Goal: Obtain resource: Download file/media

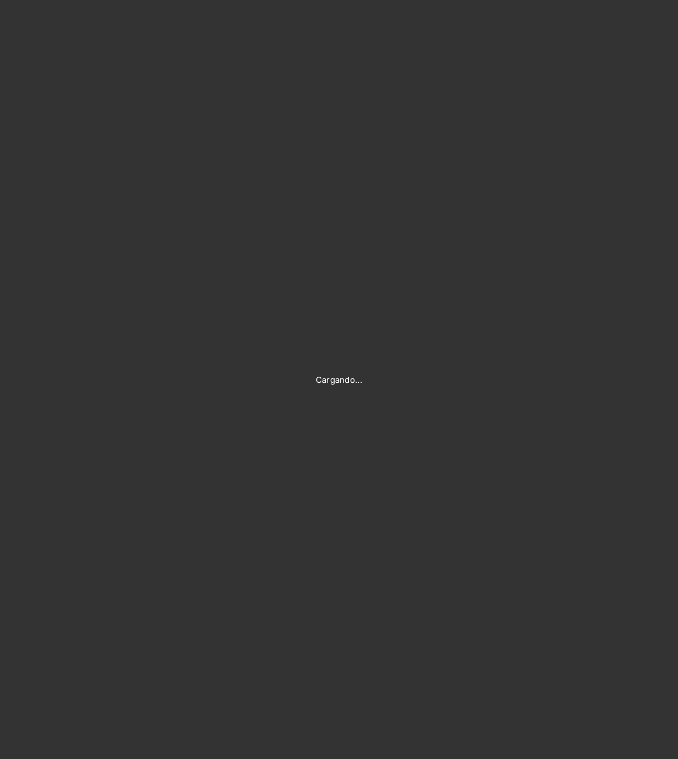
type input "[PERSON_NAME][EMAIL_ADDRESS][PERSON_NAME][DOMAIN_NAME]"
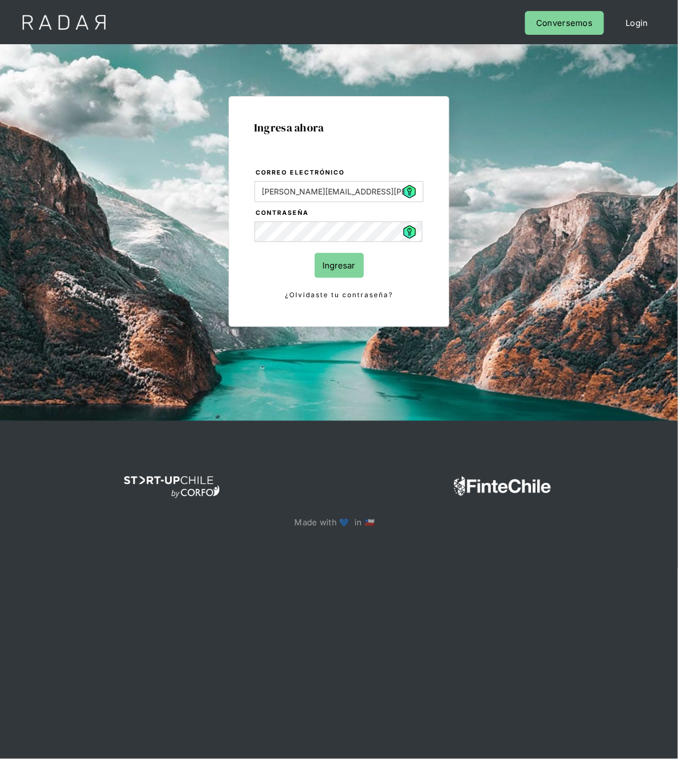
click at [356, 262] on input "Ingresar" at bounding box center [339, 265] width 49 height 25
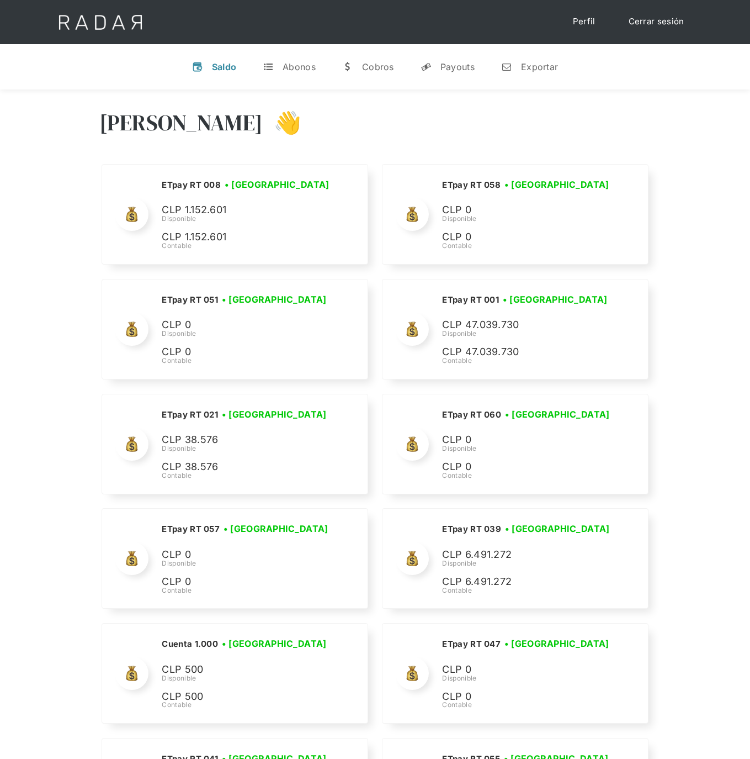
drag, startPoint x: 460, startPoint y: 65, endPoint x: 473, endPoint y: 128, distance: 63.6
click at [460, 65] on div "Payouts" at bounding box center [458, 66] width 34 height 11
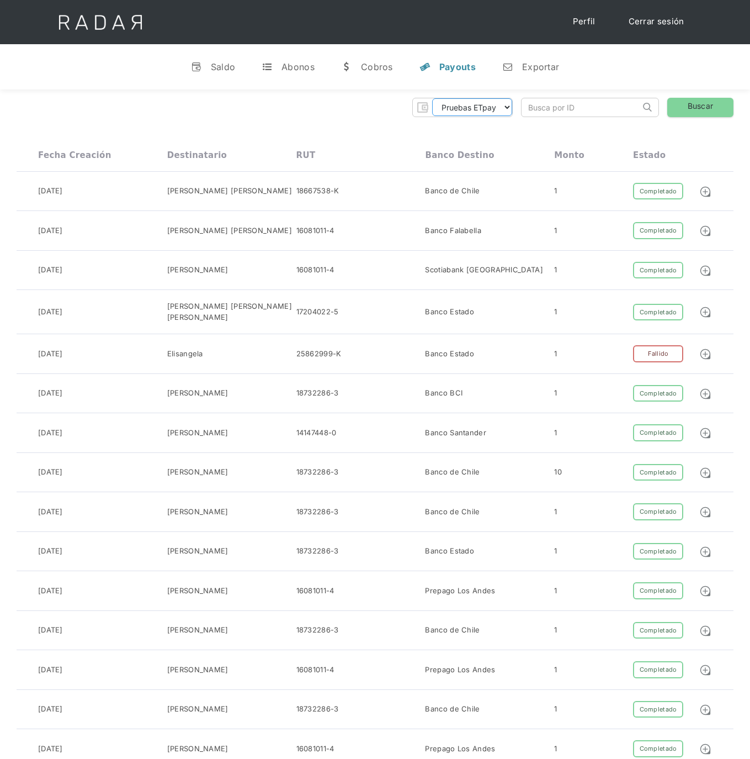
click at [487, 110] on select "Pruebas ETpay Cuenta 1.000 Cuenta 1.001 Cuenta 1.002 Cuenta 1.003 Cuenta 1.004 …" at bounding box center [472, 107] width 80 height 18
select select "etpay-cuenta-1001"
click at [432, 98] on select "Pruebas ETpay Cuenta 1.000 Cuenta 1.001 Cuenta 1.002 Cuenta 1.003 Cuenta 1.004 …" at bounding box center [472, 107] width 80 height 18
click at [665, 107] on link "Buscar" at bounding box center [700, 107] width 66 height 19
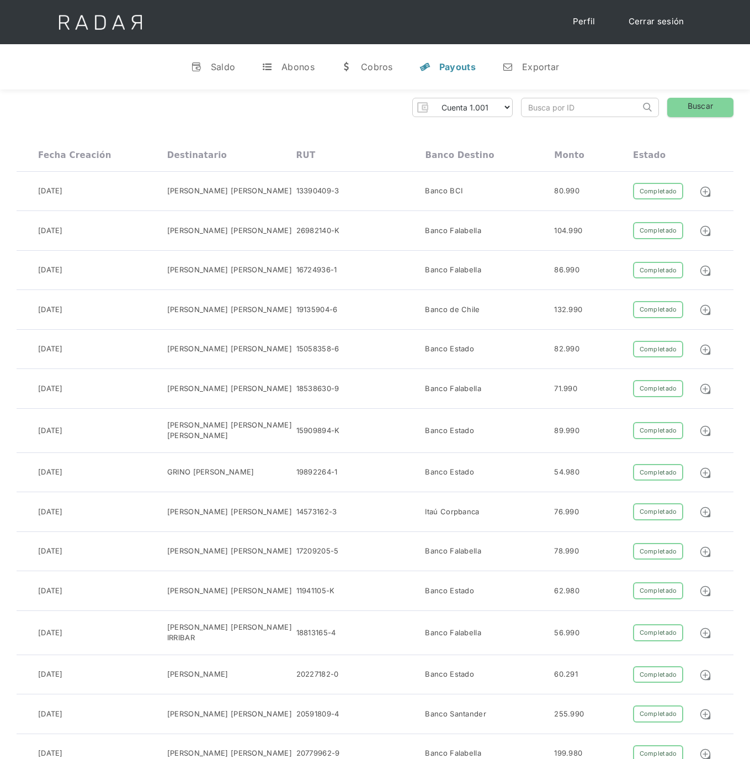
click at [268, 112] on div "Pruebas ETpay Cuenta 1.000 Cuenta 1.001 Cuenta 1.002 Cuenta 1.003 Cuenta 1.004 …" at bounding box center [375, 107] width 717 height 19
click at [266, 115] on div "Pruebas ETpay Cuenta 1.000 Cuenta 1.001 Cuenta 1.002 Cuenta 1.003 Cuenta 1.004 …" at bounding box center [375, 107] width 717 height 19
click at [266, 105] on div "Pruebas ETpay Cuenta 1.000 Cuenta 1.001 Cuenta 1.002 Cuenta 1.003 Cuenta 1.004 …" at bounding box center [375, 107] width 717 height 19
click at [279, 100] on div "Pruebas ETpay Cuenta 1.000 Cuenta 1.001 Cuenta 1.002 Cuenta 1.003 Cuenta 1.004 …" at bounding box center [375, 107] width 717 height 19
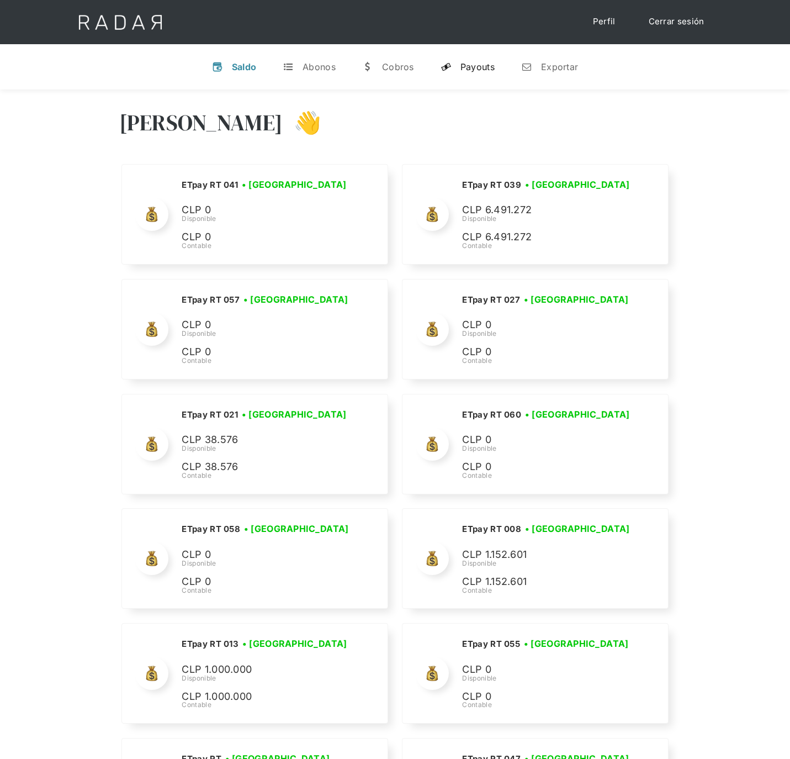
click at [459, 66] on link "y Payouts" at bounding box center [468, 66] width 72 height 29
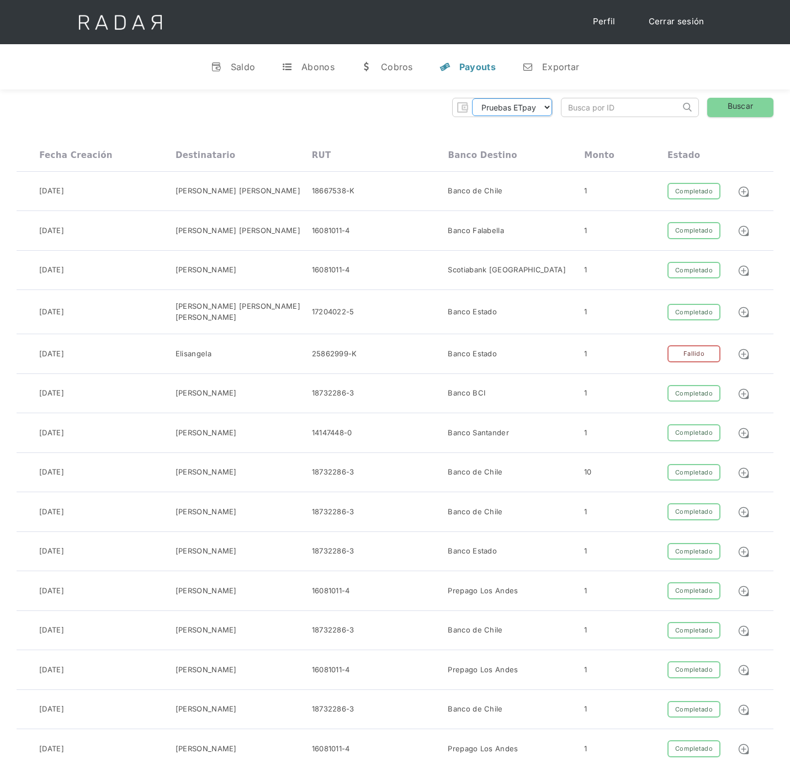
click at [529, 106] on select "Pruebas ETpay Cuenta 1.000 Cuenta 1.001 Cuenta 1.002 Cuenta 1.003 Cuenta 1.004 …" at bounding box center [512, 107] width 80 height 18
select select "etpay-cuenta-1001"
click at [472, 98] on select "Pruebas ETpay Cuenta 1.000 Cuenta 1.001 Cuenta 1.002 Cuenta 1.003 Cuenta 1.004 …" at bounding box center [512, 107] width 80 height 18
click at [735, 105] on link "Buscar" at bounding box center [740, 107] width 66 height 19
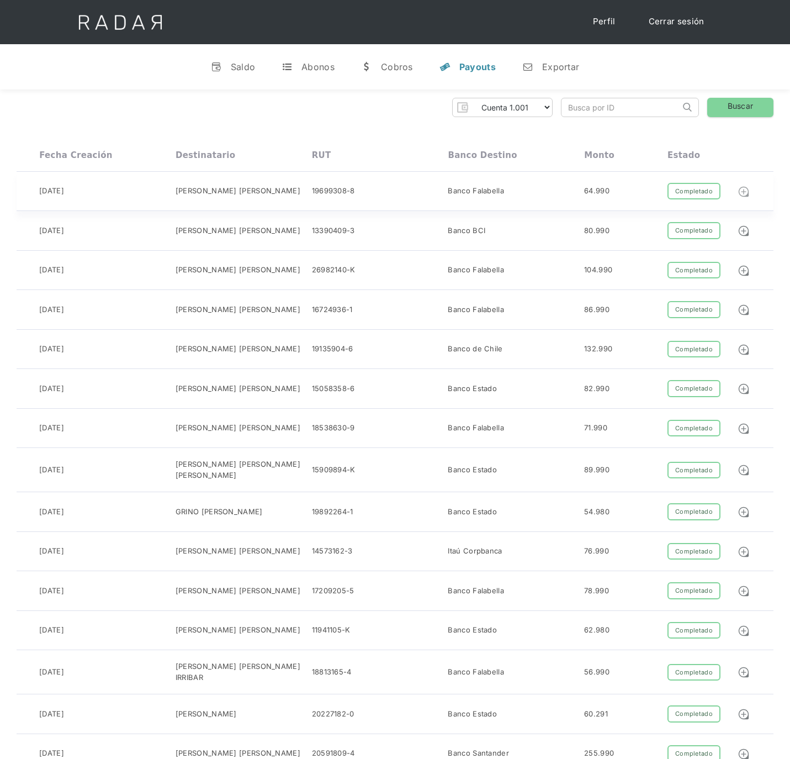
click at [743, 192] on img at bounding box center [744, 191] width 12 height 12
click at [266, 102] on div "Pruebas ETpay Cuenta 1.000 Cuenta 1.001 Cuenta 1.002 Cuenta 1.003 Cuenta 1.004 …" at bounding box center [395, 107] width 757 height 19
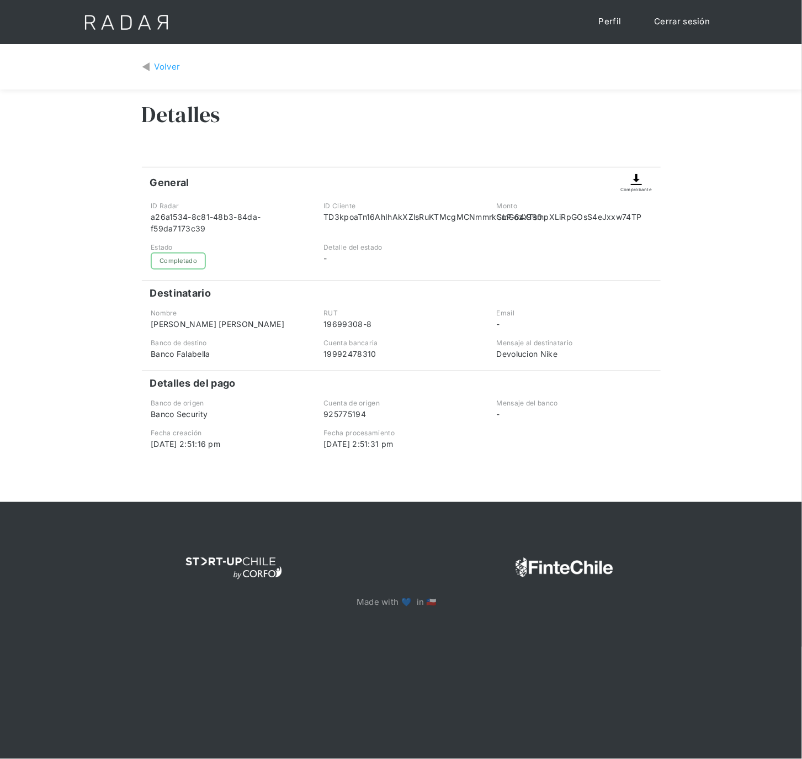
click at [637, 187] on div "Comprobante" at bounding box center [636, 189] width 31 height 7
click at [168, 70] on div "Volver" at bounding box center [168, 67] width 26 height 13
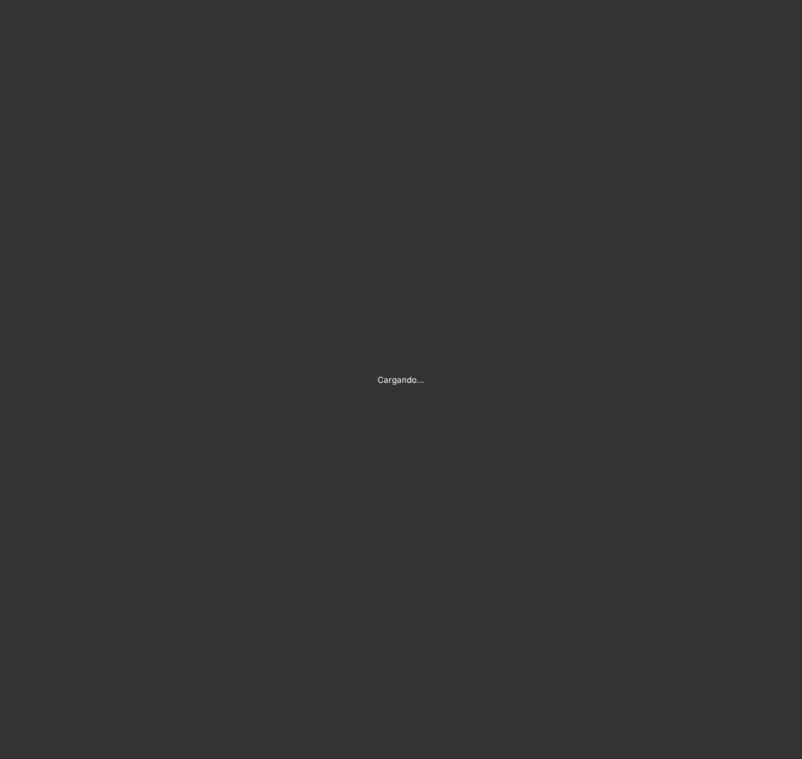
type input "[PERSON_NAME][EMAIL_ADDRESS][PERSON_NAME][DOMAIN_NAME]"
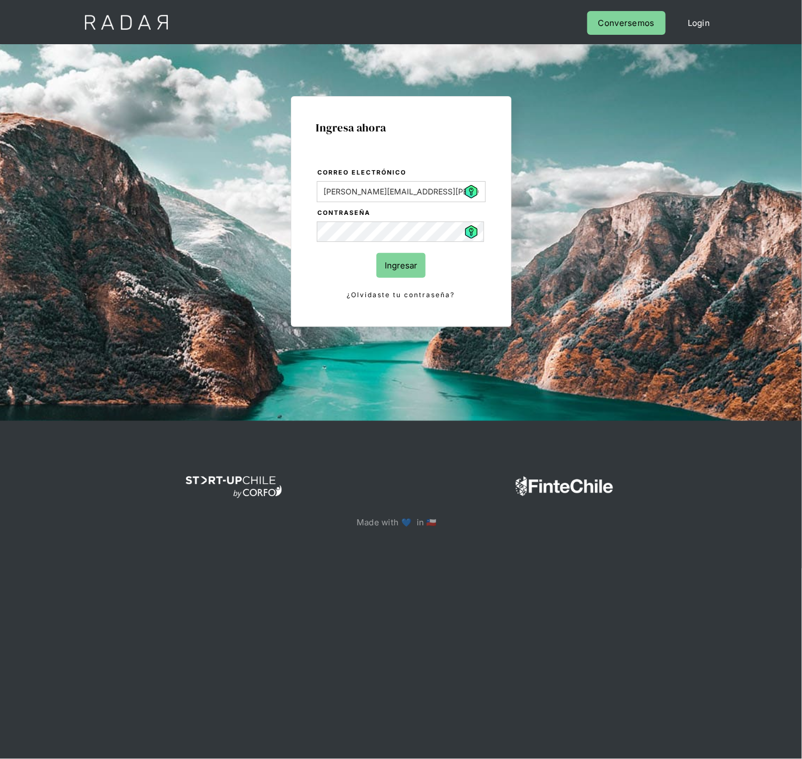
click at [407, 265] on input "Ingresar" at bounding box center [400, 265] width 49 height 25
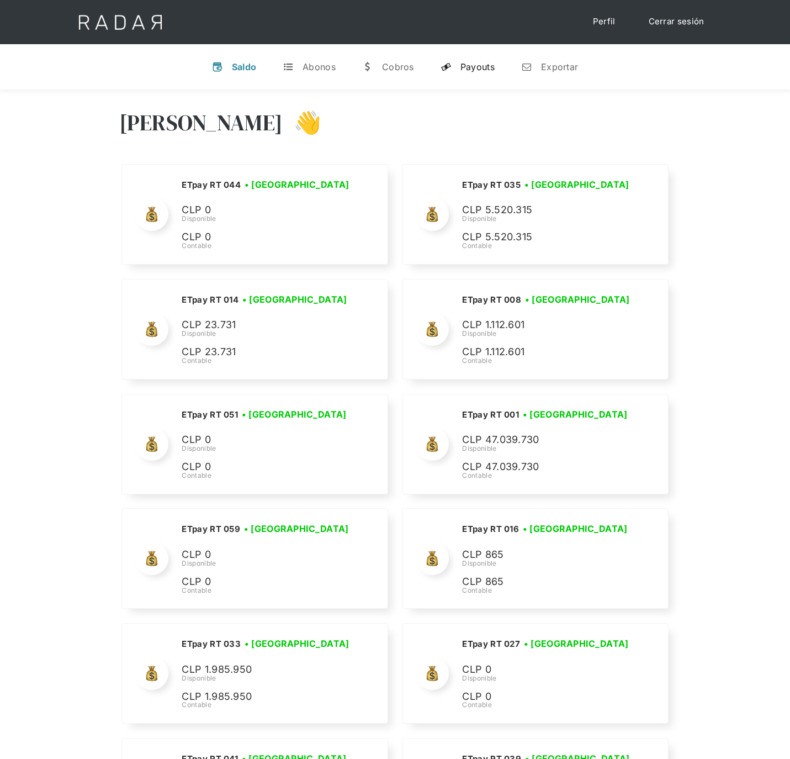
click at [482, 78] on link "y Payouts" at bounding box center [468, 66] width 72 height 29
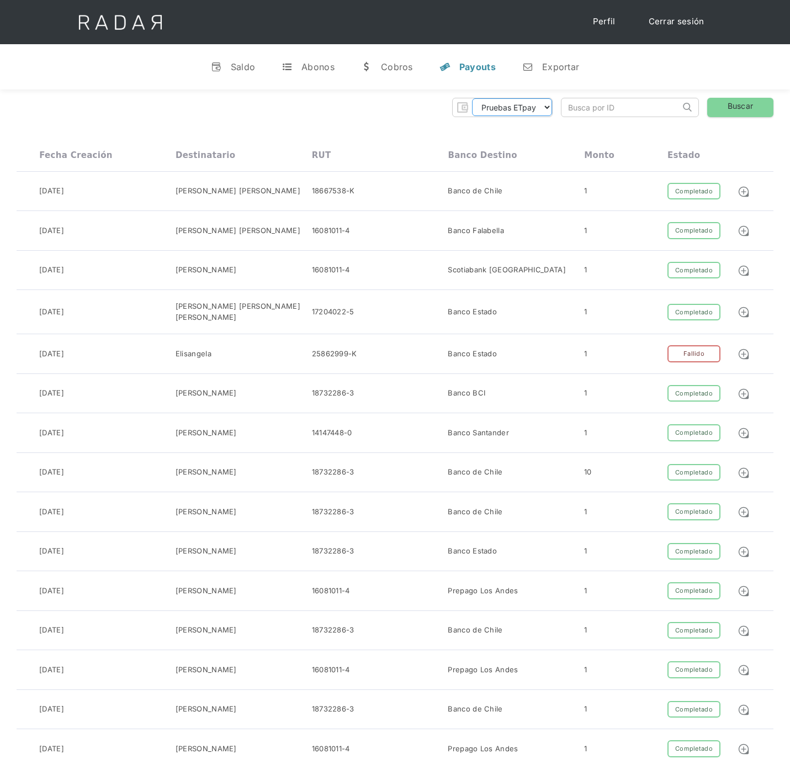
click at [544, 108] on select "Pruebas ETpay Cuenta 1.000 Cuenta 1.001 Cuenta 1.002 Cuenta 1.003 Cuenta 1.004 …" at bounding box center [512, 107] width 80 height 18
select select "etpay-cuenta-1001"
click at [472, 98] on select "Pruebas ETpay Cuenta 1.000 Cuenta 1.001 Cuenta 1.002 Cuenta 1.003 Cuenta 1.004 …" at bounding box center [512, 107] width 80 height 18
click at [764, 109] on link "Buscar" at bounding box center [740, 107] width 66 height 19
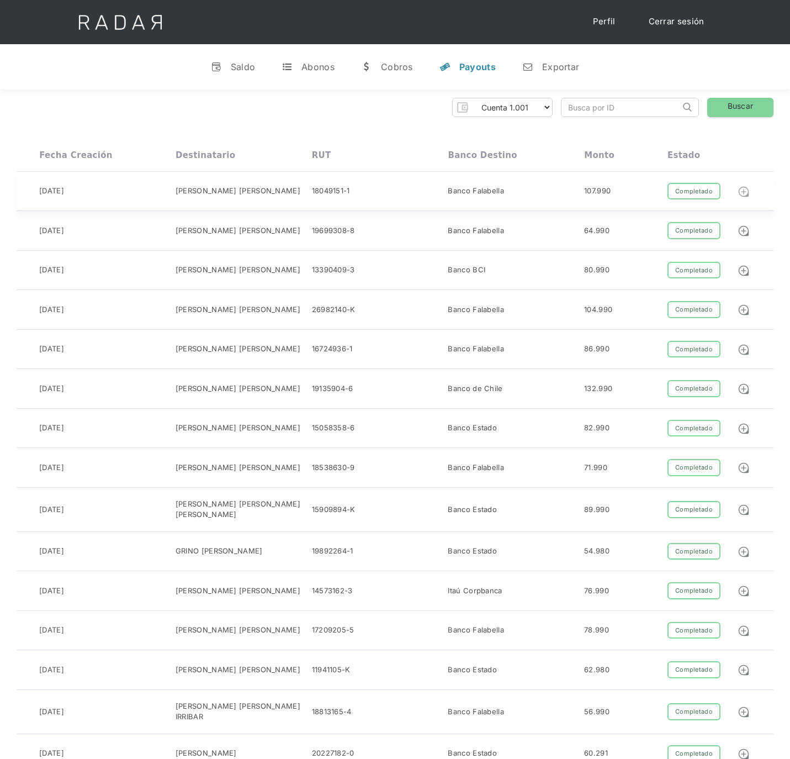
click at [744, 190] on img at bounding box center [744, 191] width 12 height 12
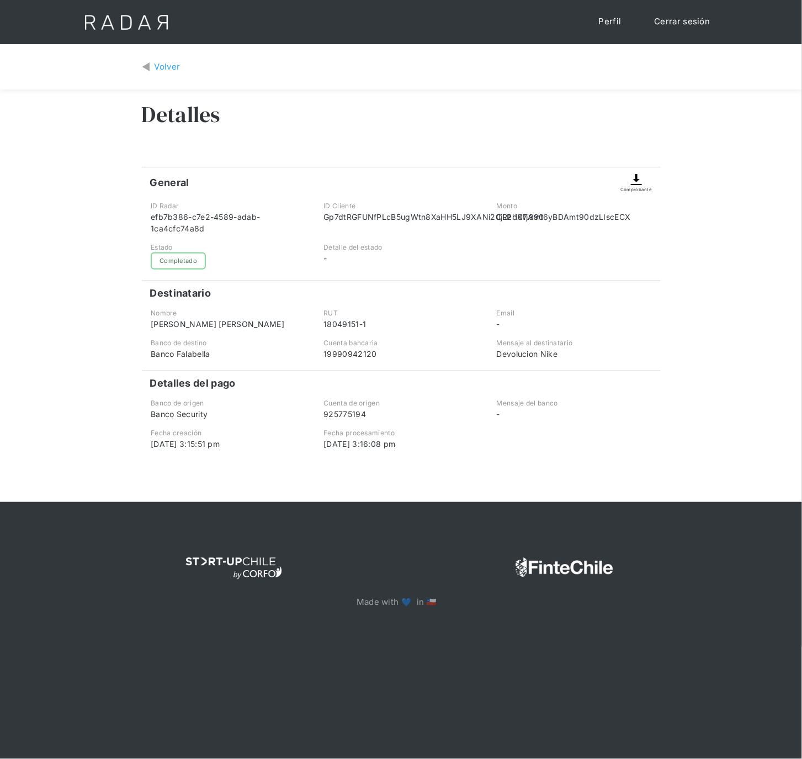
click at [633, 183] on img at bounding box center [636, 179] width 13 height 13
click at [637, 183] on img at bounding box center [636, 179] width 13 height 13
click at [155, 63] on div "Volver" at bounding box center [168, 67] width 26 height 13
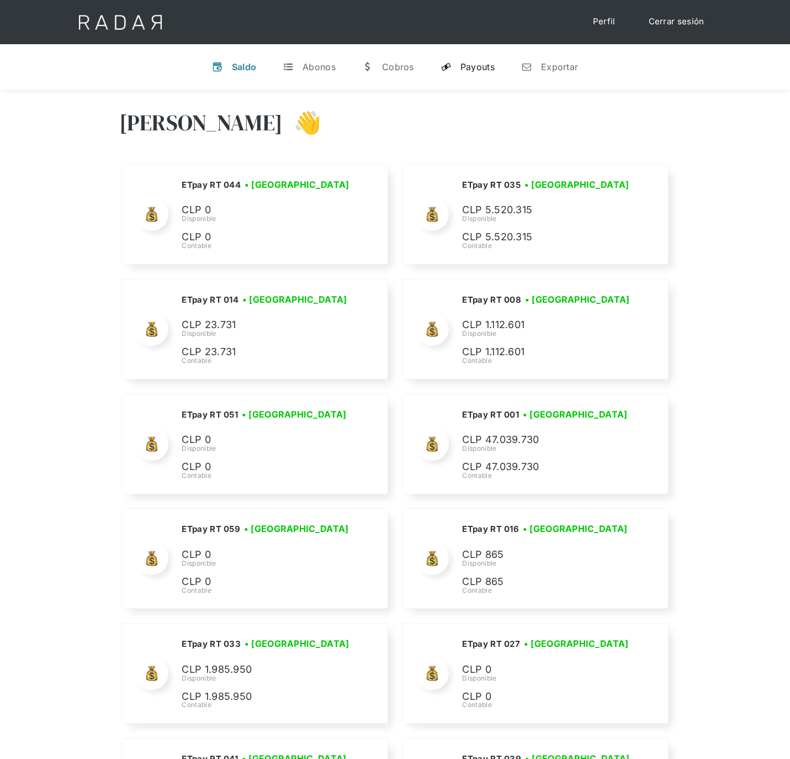
click at [470, 66] on div "Payouts" at bounding box center [477, 66] width 34 height 11
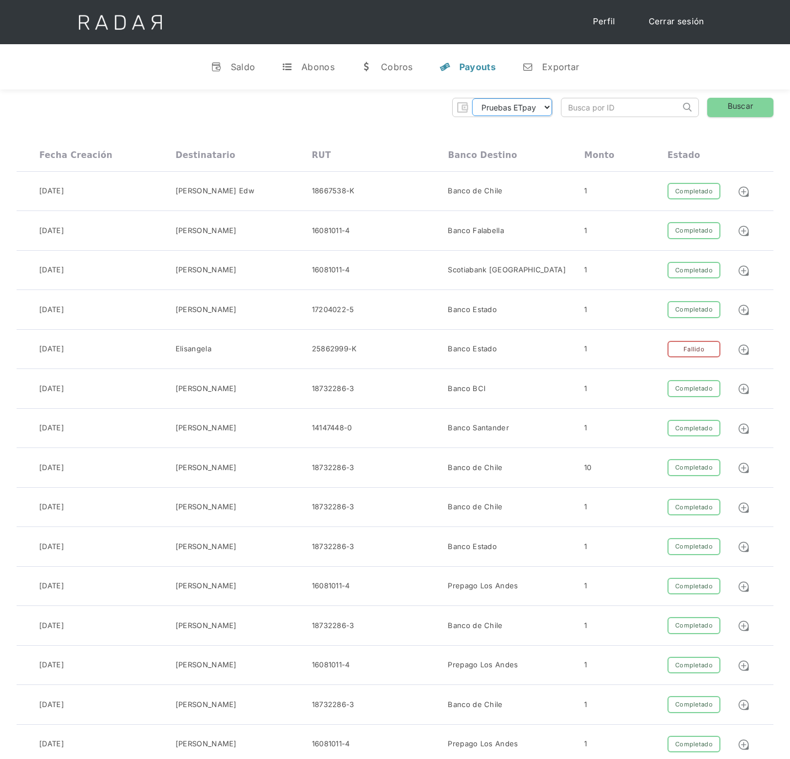
click at [540, 109] on select "Pruebas ETpay Cuenta 1.000 Cuenta 1.001 Cuenta 1.002 Cuenta 1.003 Cuenta 1.004 …" at bounding box center [512, 107] width 80 height 18
select select "etpay-cuenta-1001"
click at [472, 98] on select "Pruebas ETpay Cuenta 1.000 Cuenta 1.001 Cuenta 1.002 Cuenta 1.003 Cuenta 1.004 …" at bounding box center [512, 107] width 80 height 18
click at [742, 100] on link "Buscar" at bounding box center [740, 107] width 66 height 19
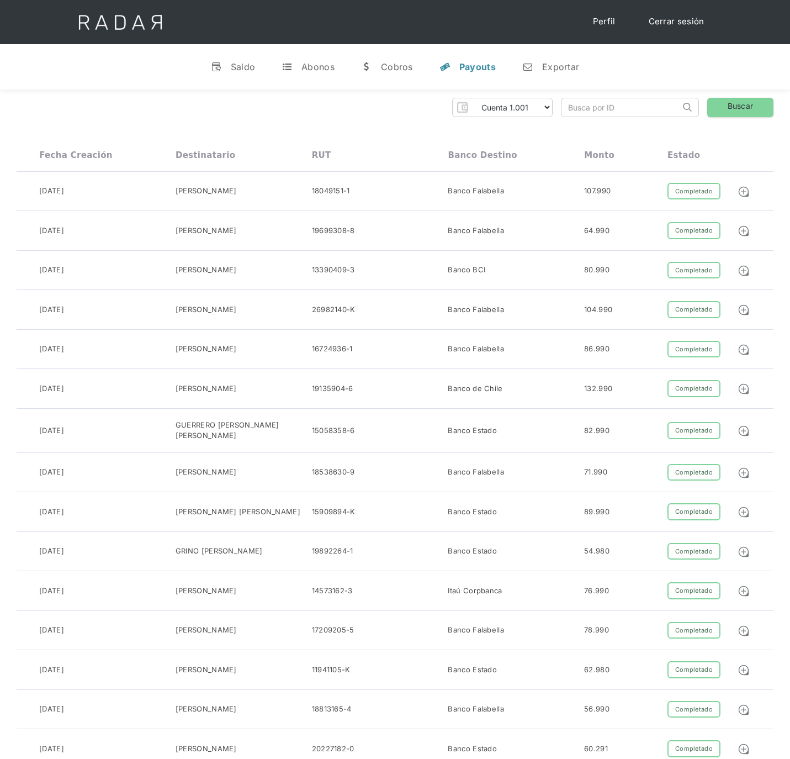
click at [236, 112] on div "Pruebas ETpay Cuenta 1.000 Cuenta 1.001 Cuenta 1.002 Cuenta 1.003 Cuenta 1.004 …" at bounding box center [395, 107] width 757 height 19
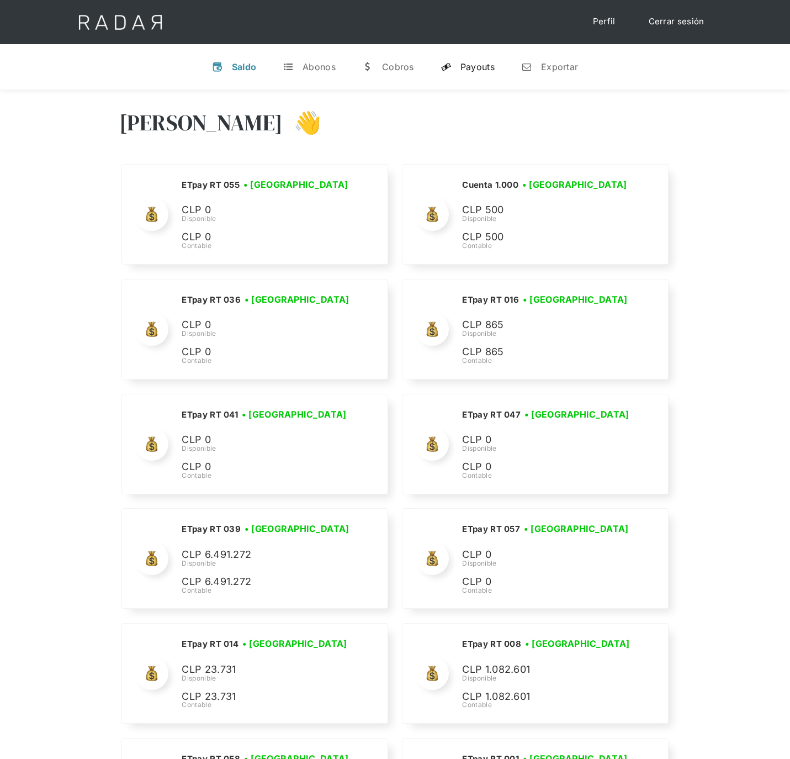
click at [491, 63] on div "Payouts" at bounding box center [477, 66] width 34 height 11
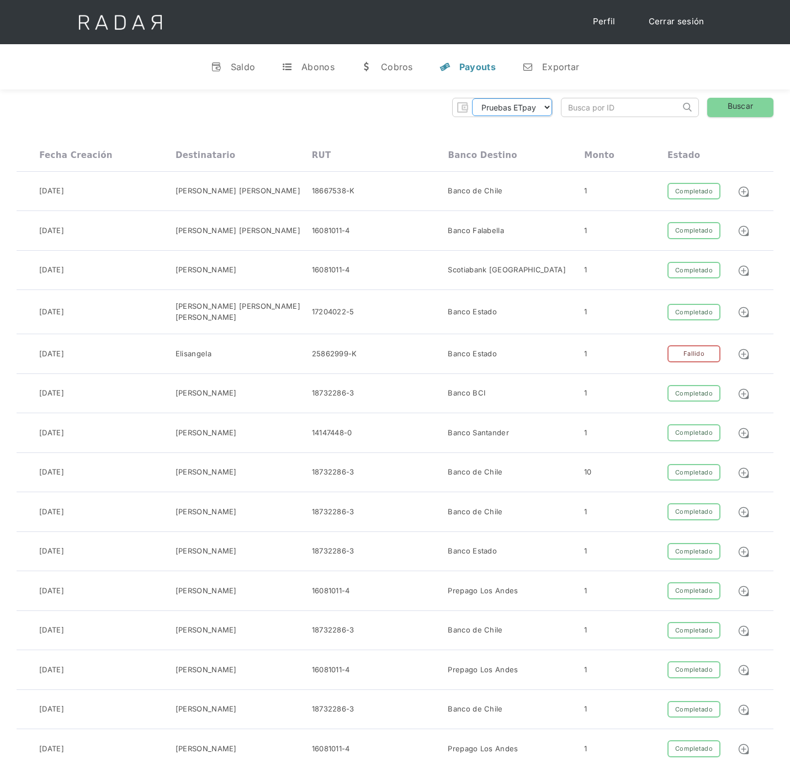
click at [532, 109] on select "Pruebas ETpay Cuenta 1.000 Cuenta 1.001 Cuenta 1.002 Cuenta 1.003 Cuenta 1.004 …" at bounding box center [512, 107] width 80 height 18
select select "etpay-cuenta-1001"
click at [472, 98] on select "Pruebas ETpay Cuenta 1.000 Cuenta 1.001 Cuenta 1.002 Cuenta 1.003 Cuenta 1.004 …" at bounding box center [512, 107] width 80 height 18
click at [720, 106] on link "Buscar" at bounding box center [740, 107] width 66 height 19
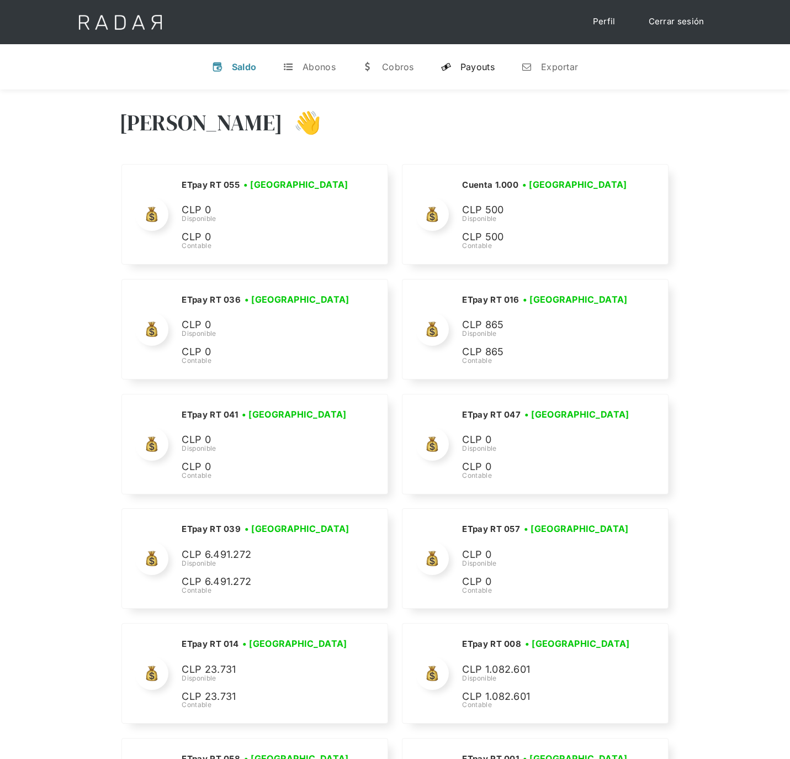
click at [473, 52] on link "y Payouts" at bounding box center [468, 66] width 72 height 29
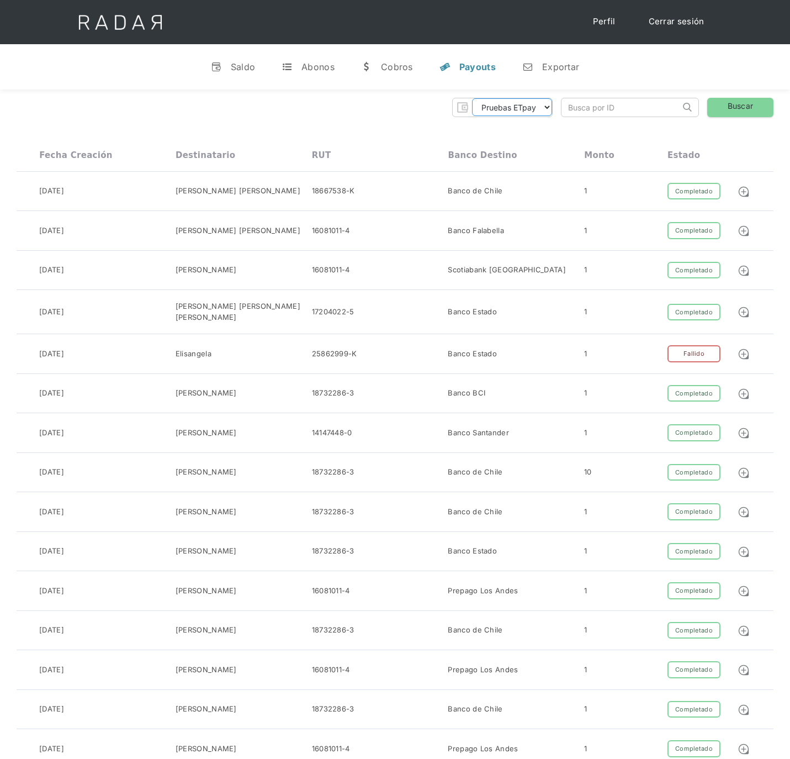
click at [548, 107] on select "Pruebas ETpay Cuenta 1.000 Cuenta 1.001 Cuenta 1.002 Cuenta 1.003 Cuenta 1.004 …" at bounding box center [512, 107] width 80 height 18
select select "etpay-cuenta-1001"
click at [472, 98] on select "Pruebas ETpay Cuenta 1.000 Cuenta 1.001 Cuenta 1.002 Cuenta 1.003 Cuenta 1.004 …" at bounding box center [512, 107] width 80 height 18
click at [750, 113] on link "Buscar" at bounding box center [740, 107] width 66 height 19
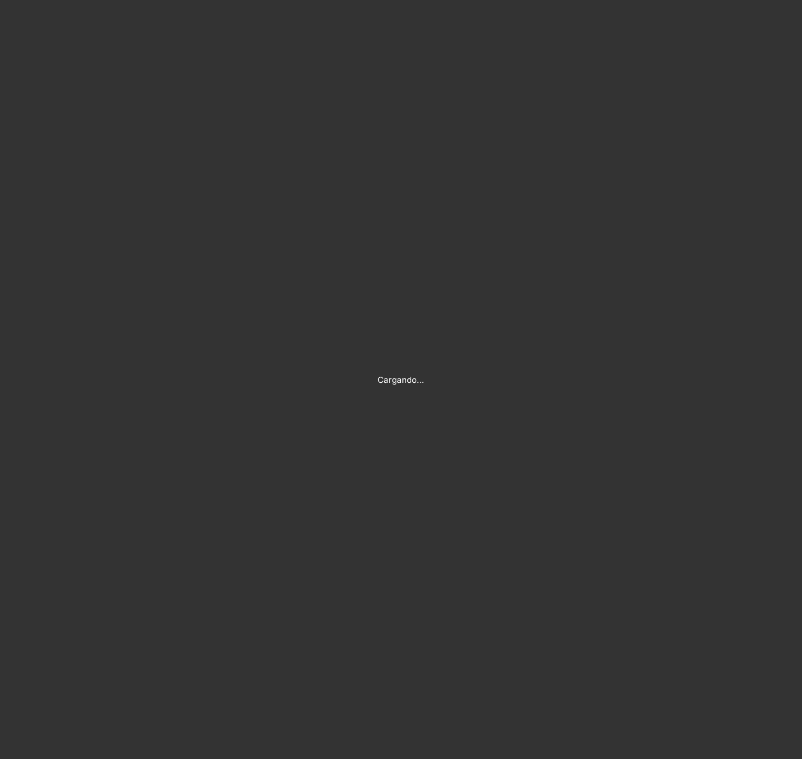
type input "[PERSON_NAME][EMAIL_ADDRESS][PERSON_NAME][DOMAIN_NAME]"
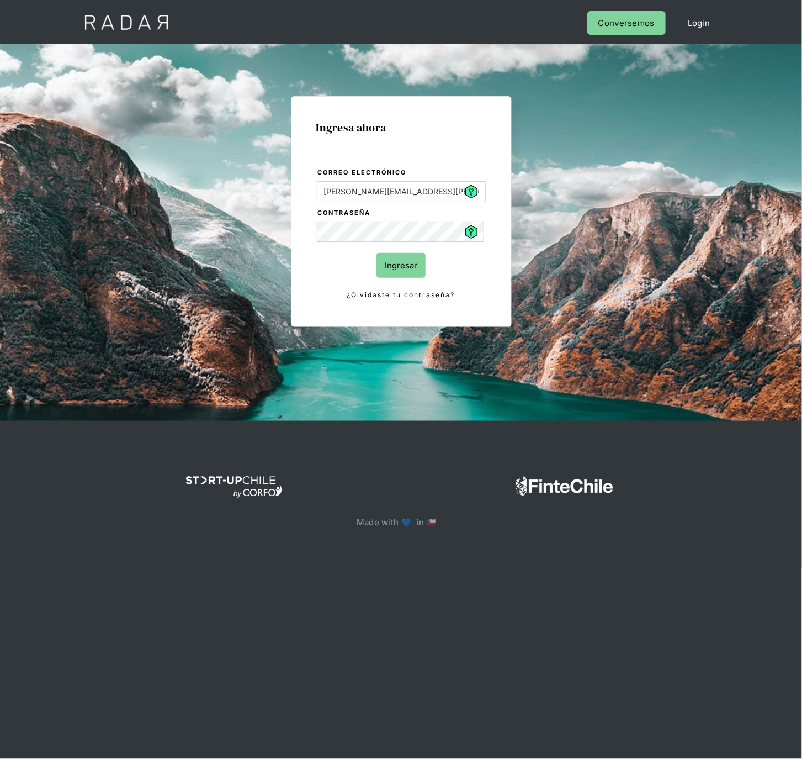
click at [397, 267] on input "Ingresar" at bounding box center [400, 265] width 49 height 25
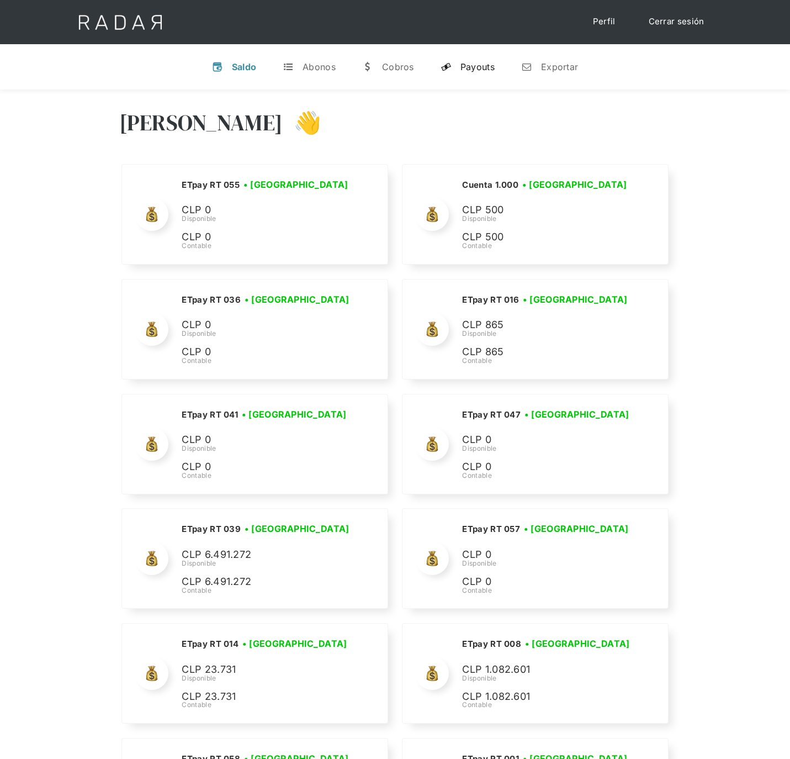
click at [480, 67] on div "Payouts" at bounding box center [477, 66] width 34 height 11
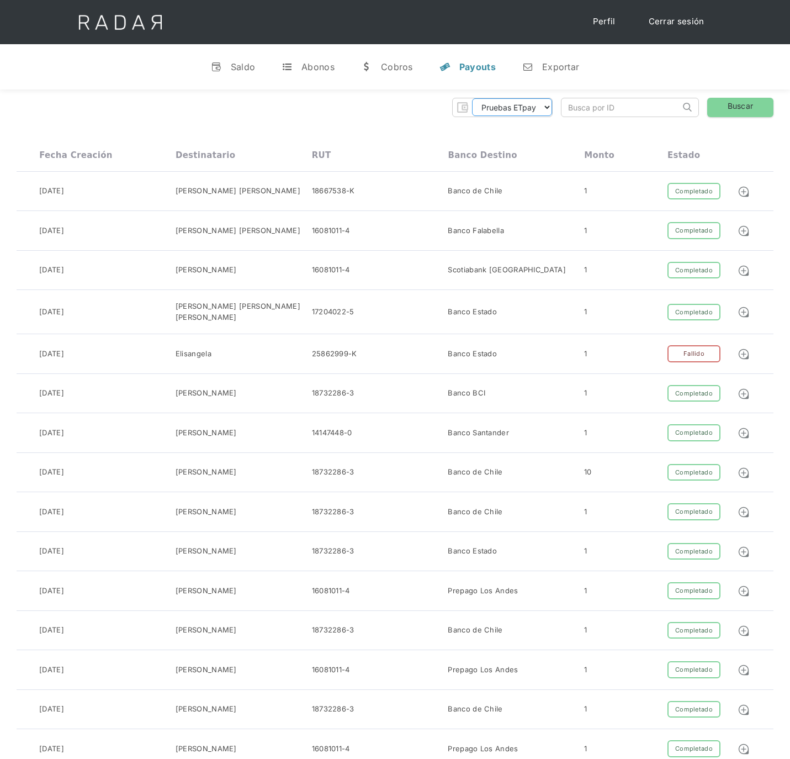
click at [535, 113] on select "Pruebas ETpay Cuenta 1.000 Cuenta 1.001 Cuenta 1.002 Cuenta 1.003 Cuenta 1.004 …" at bounding box center [512, 107] width 80 height 18
select select "etpay-cuenta-1001"
click at [472, 98] on select "Pruebas ETpay Cuenta 1.000 Cuenta 1.001 Cuenta 1.002 Cuenta 1.003 Cuenta 1.004 …" at bounding box center [512, 107] width 80 height 18
click at [737, 114] on link "Buscar" at bounding box center [740, 107] width 66 height 19
click at [744, 108] on link "Buscar" at bounding box center [740, 107] width 66 height 19
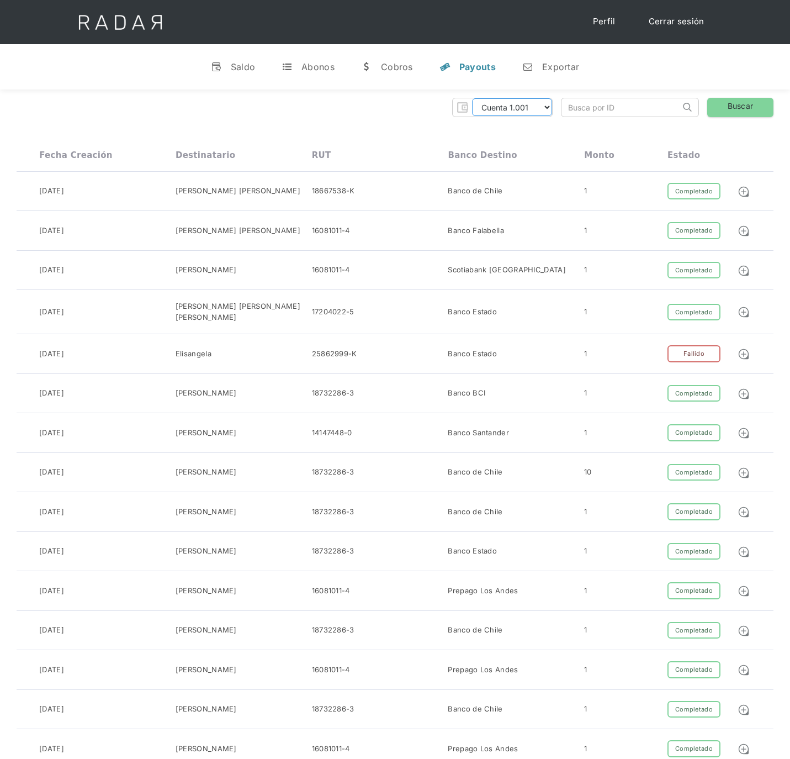
click at [540, 109] on select "Pruebas ETpay Cuenta 1.000 Cuenta 1.001 Cuenta 1.002 Cuenta 1.003 Cuenta 1.004 …" at bounding box center [512, 107] width 80 height 18
click at [472, 98] on select "Pruebas ETpay Cuenta 1.000 Cuenta 1.001 Cuenta 1.002 Cuenta 1.003 Cuenta 1.004 …" at bounding box center [512, 107] width 80 height 18
click at [734, 115] on link "Buscar" at bounding box center [740, 107] width 66 height 19
click at [542, 104] on select "Pruebas ETpay Cuenta 1.000 Cuenta 1.001 Cuenta 1.002 Cuenta 1.003 Cuenta 1.004 …" at bounding box center [512, 107] width 80 height 18
click at [472, 98] on select "Pruebas ETpay Cuenta 1.000 Cuenta 1.001 Cuenta 1.002 Cuenta 1.003 Cuenta 1.004 …" at bounding box center [512, 107] width 80 height 18
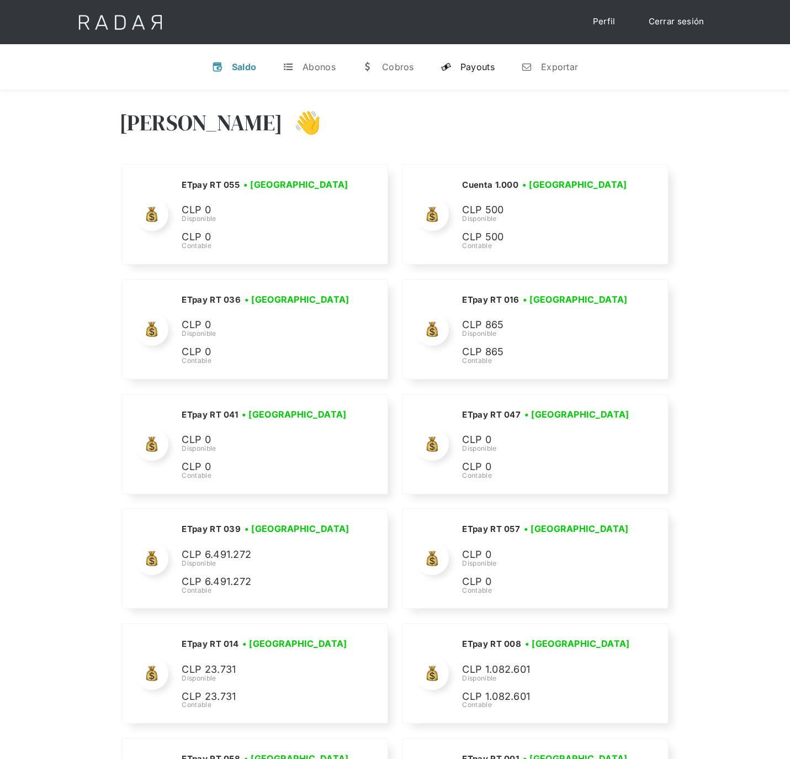
click at [474, 63] on div "Payouts" at bounding box center [477, 66] width 34 height 11
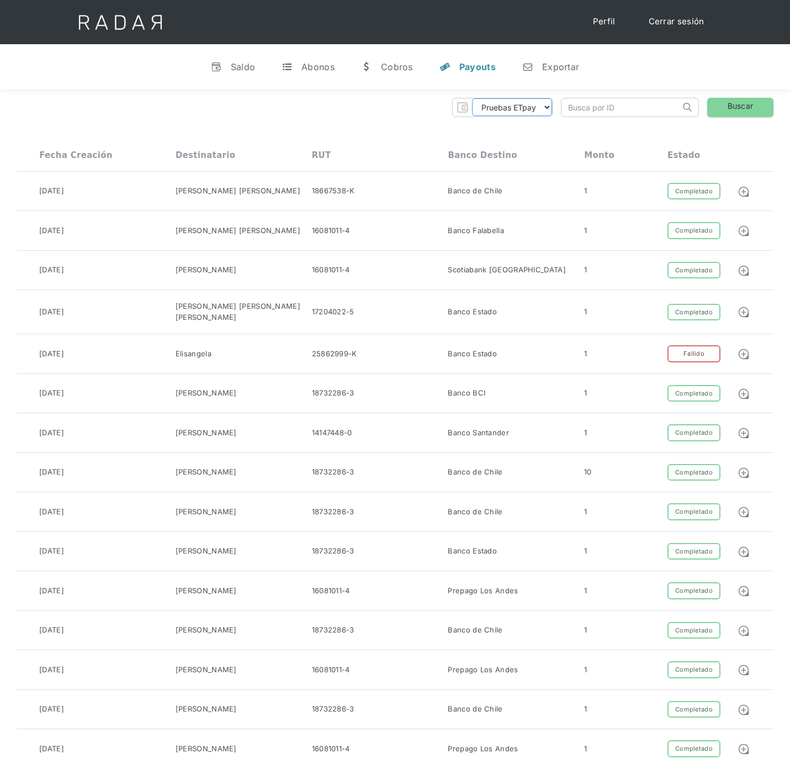
drag, startPoint x: 529, startPoint y: 103, endPoint x: 532, endPoint y: 110, distance: 7.2
click at [529, 103] on select "Pruebas ETpay Cuenta 1.000 Cuenta 1.001 Cuenta 1.002 Cuenta 1.003 Cuenta 1.004 …" at bounding box center [512, 107] width 80 height 18
select select "etpay-cuenta-1001"
click at [472, 98] on select "Pruebas ETpay Cuenta 1.000 Cuenta 1.001 Cuenta 1.002 Cuenta 1.003 Cuenta 1.004 …" at bounding box center [512, 107] width 80 height 18
click at [724, 102] on link "Buscar" at bounding box center [740, 107] width 66 height 19
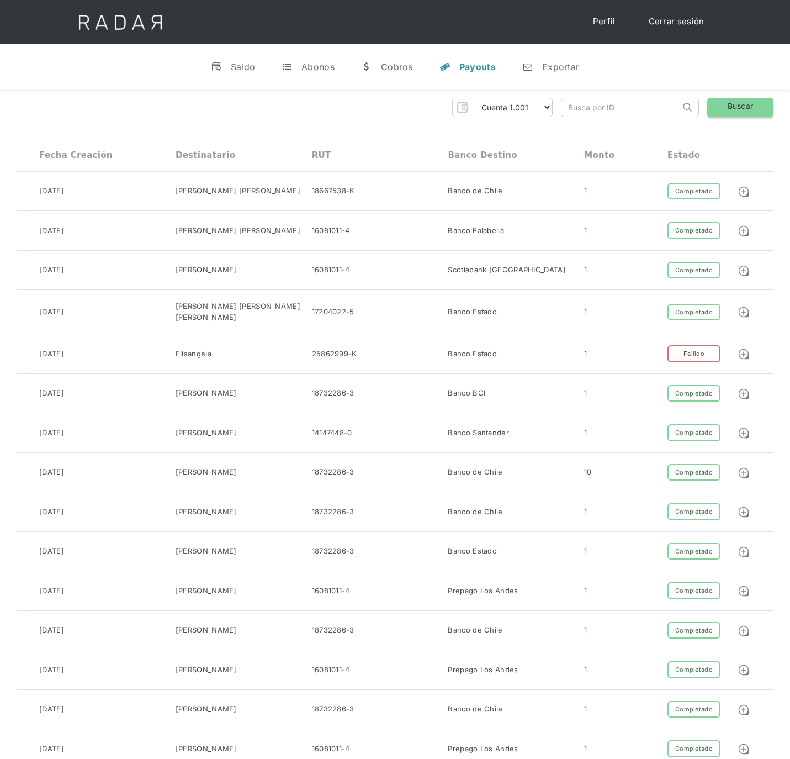
click at [740, 111] on link "Buscar" at bounding box center [740, 107] width 66 height 19
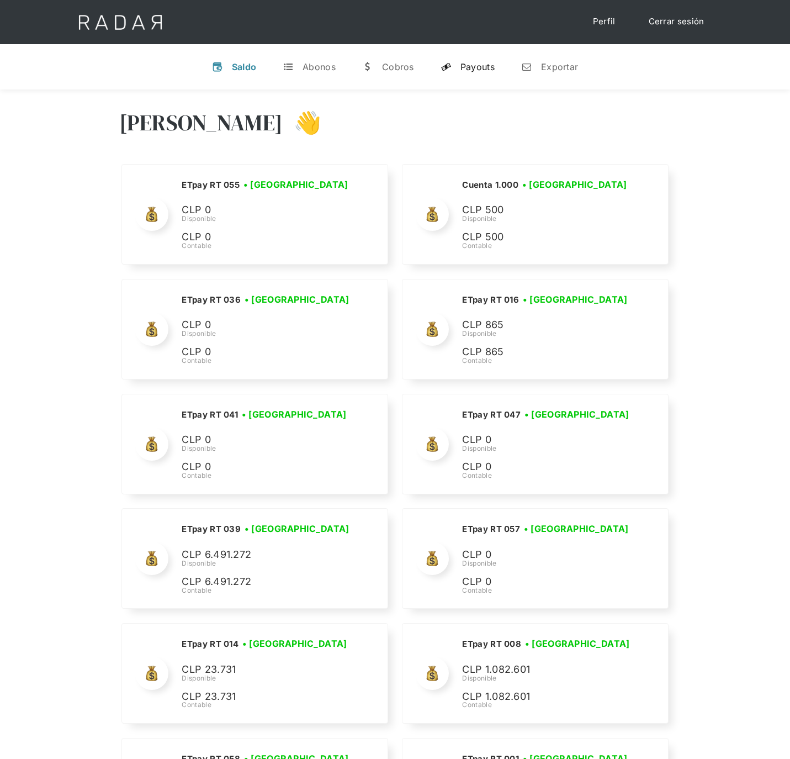
click at [469, 66] on div "Payouts" at bounding box center [477, 66] width 34 height 11
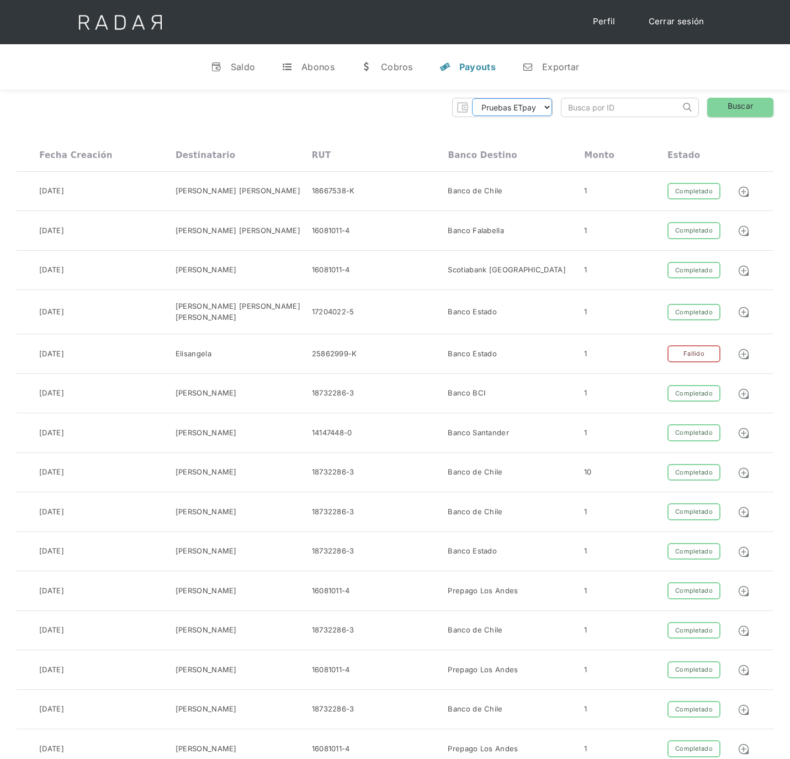
click at [538, 104] on select "Pruebas ETpay Cuenta 1.000 Cuenta 1.001 Cuenta 1.002 Cuenta 1.003 Cuenta 1.004 …" at bounding box center [512, 107] width 80 height 18
select select "etpay-cuenta-1001"
click at [472, 98] on select "Pruebas ETpay Cuenta 1.000 Cuenta 1.001 Cuenta 1.002 Cuenta 1.003 Cuenta 1.004 …" at bounding box center [512, 107] width 80 height 18
click at [729, 115] on link "Buscar" at bounding box center [740, 107] width 66 height 19
click at [663, 23] on link "Cerrar sesión" at bounding box center [677, 22] width 78 height 22
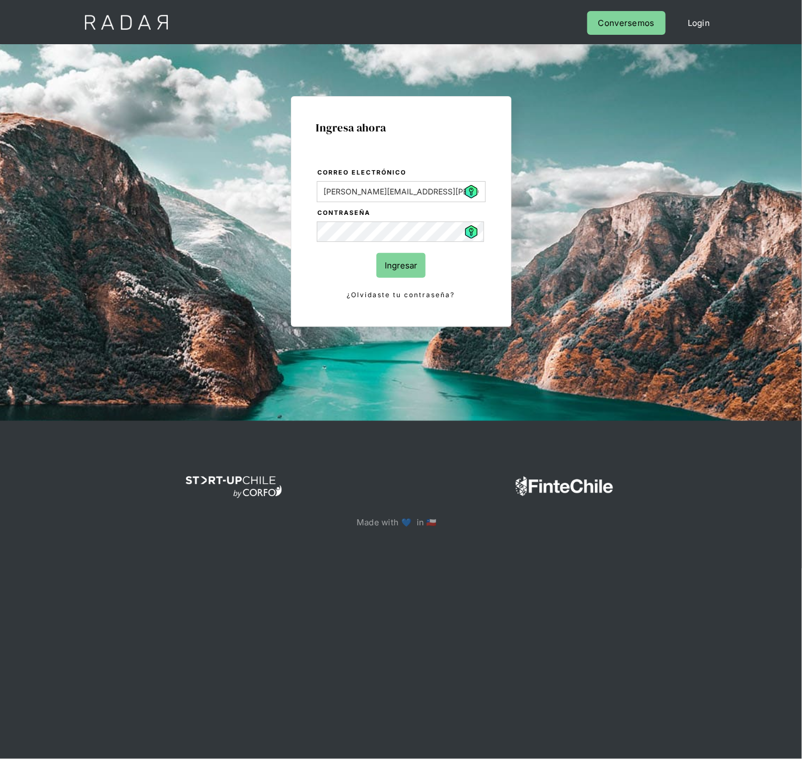
click at [394, 264] on input "Ingresar" at bounding box center [400, 265] width 49 height 25
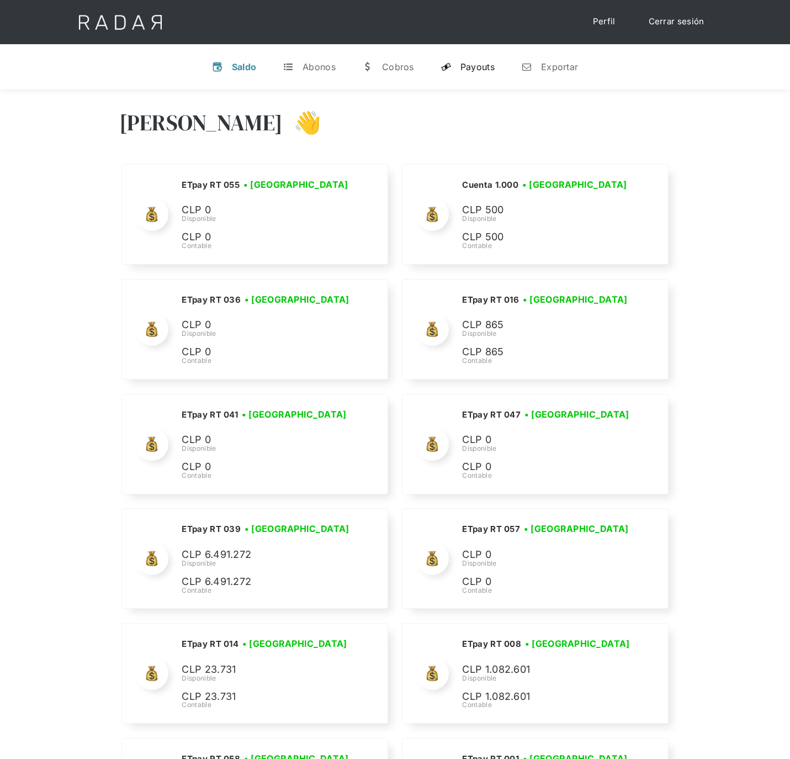
click at [470, 68] on div "Payouts" at bounding box center [477, 66] width 34 height 11
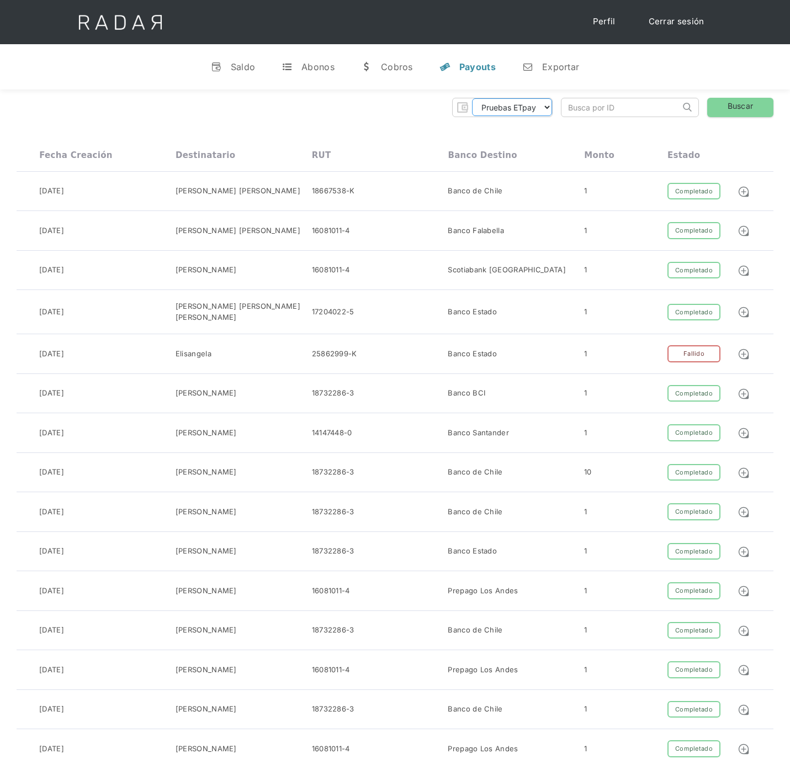
drag, startPoint x: 542, startPoint y: 110, endPoint x: 542, endPoint y: 119, distance: 9.4
click at [542, 110] on select "Pruebas ETpay Cuenta 1.000 Cuenta 1.001 Cuenta 1.002 Cuenta 1.003 Cuenta 1.004 …" at bounding box center [512, 107] width 80 height 18
select select "etpay-cuenta-1001"
click at [472, 98] on select "Pruebas ETpay Cuenta 1.000 Cuenta 1.001 Cuenta 1.002 Cuenta 1.003 Cuenta 1.004 …" at bounding box center [512, 107] width 80 height 18
click at [754, 103] on link "Buscar" at bounding box center [740, 107] width 66 height 19
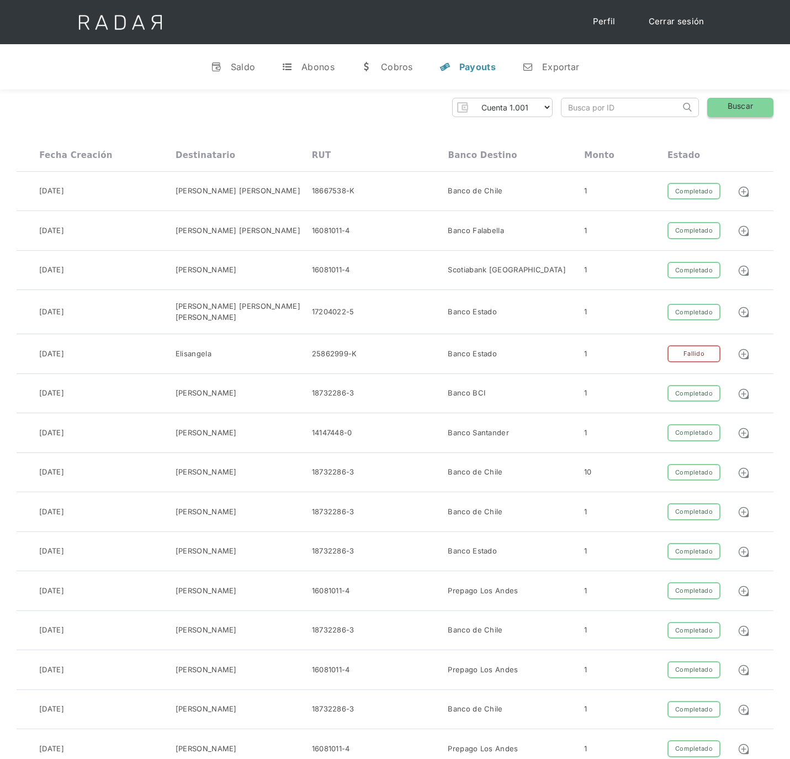
click at [741, 109] on link "Buscar" at bounding box center [740, 107] width 66 height 19
click at [742, 106] on link "Buscar" at bounding box center [740, 107] width 66 height 19
click at [535, 105] on select "Pruebas ETpay Cuenta 1.000 Cuenta 1.001 Cuenta 1.002 Cuenta 1.003 Cuenta 1.004 …" at bounding box center [512, 107] width 80 height 18
click at [472, 98] on select "Pruebas ETpay Cuenta 1.000 Cuenta 1.001 Cuenta 1.002 Cuenta 1.003 Cuenta 1.004 …" at bounding box center [512, 107] width 80 height 18
click at [743, 113] on link "Buscar" at bounding box center [740, 107] width 66 height 19
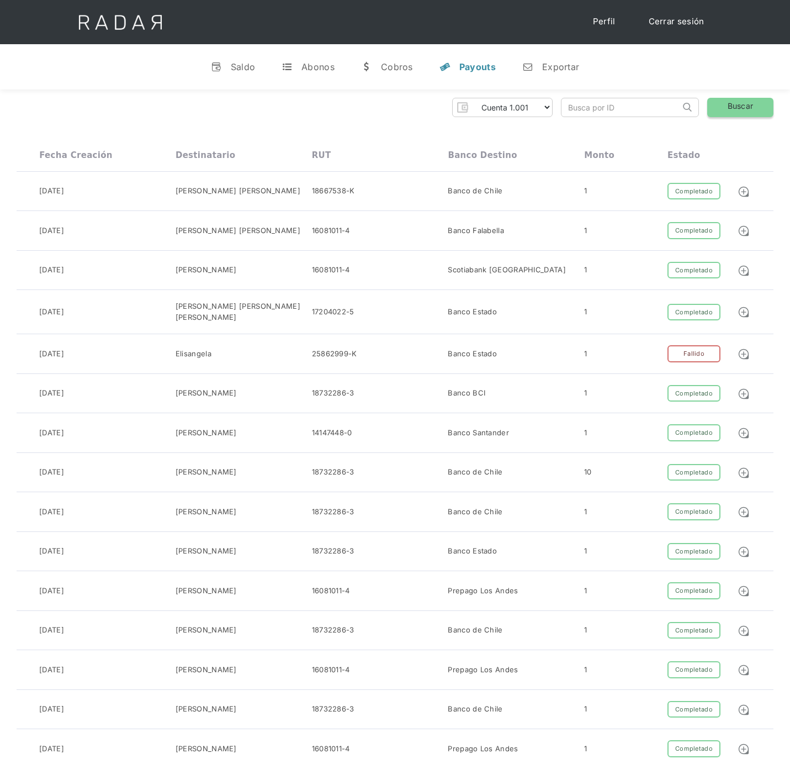
click at [747, 107] on link "Buscar" at bounding box center [740, 107] width 66 height 19
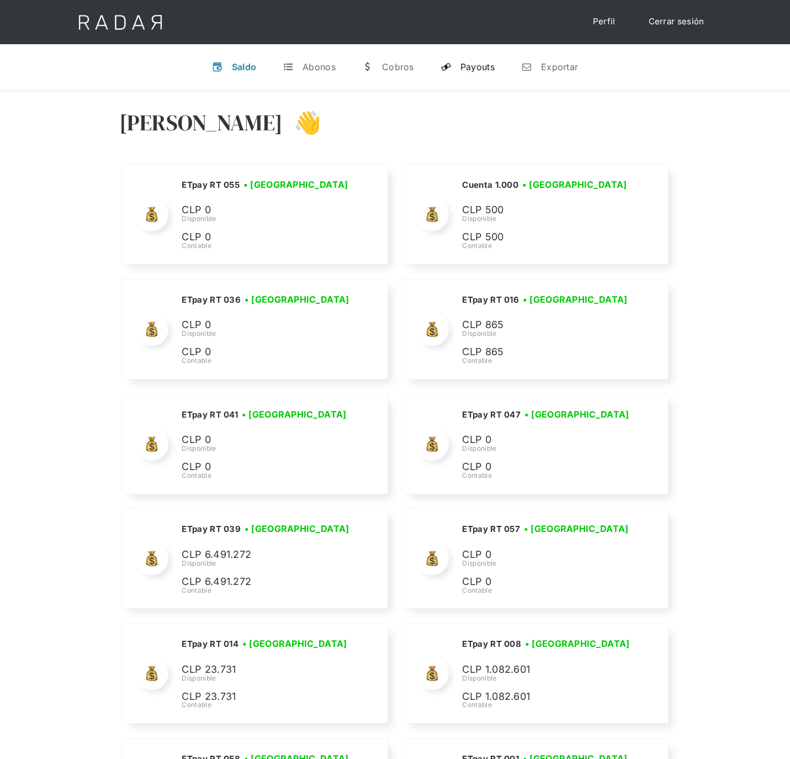
click at [456, 60] on link "y Payouts" at bounding box center [468, 66] width 72 height 29
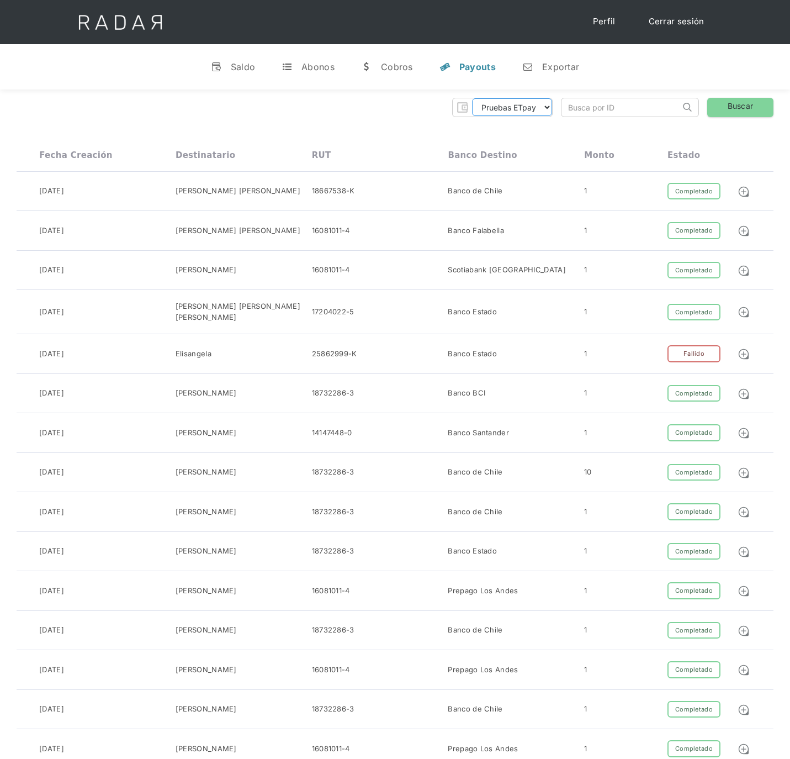
click at [527, 103] on select "Pruebas ETpay Cuenta 1.000 Cuenta 1.001 Cuenta 1.002 Cuenta 1.003 Cuenta 1.004 …" at bounding box center [512, 107] width 80 height 18
select select "etpay-cuenta-1001"
click at [472, 98] on select "Pruebas ETpay Cuenta 1.000 Cuenta 1.001 Cuenta 1.002 Cuenta 1.003 Cuenta 1.004 …" at bounding box center [512, 107] width 80 height 18
click at [729, 103] on link "Buscar" at bounding box center [740, 107] width 66 height 19
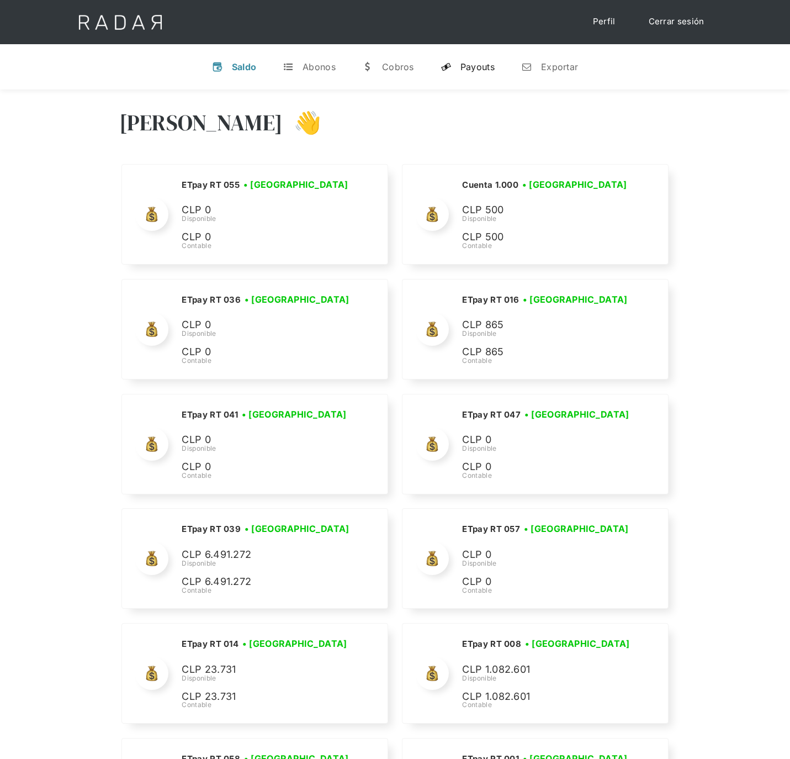
click at [487, 65] on div "Payouts" at bounding box center [477, 66] width 34 height 11
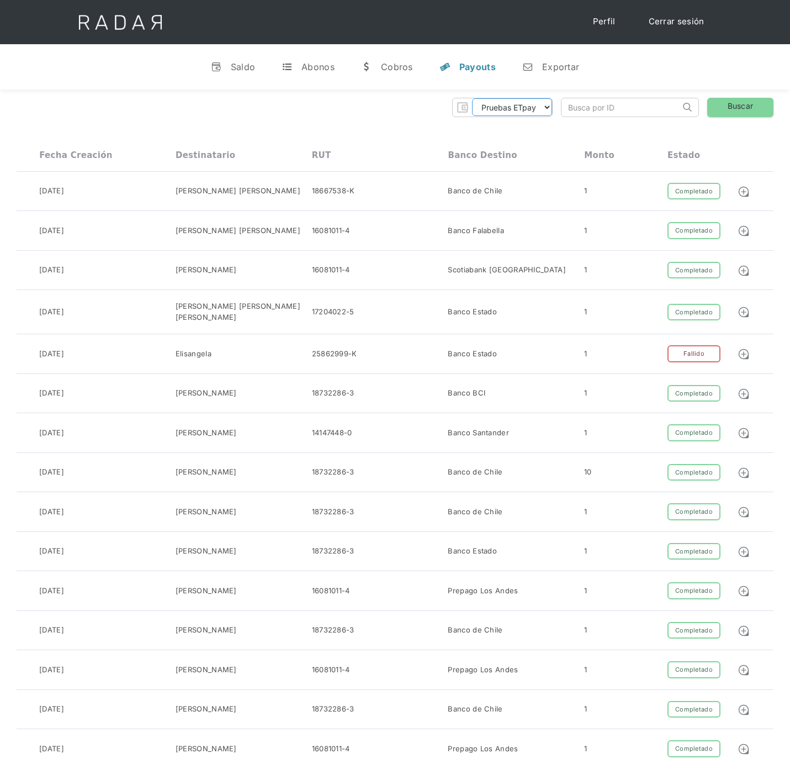
click at [535, 110] on select "Pruebas ETpay Cuenta 1.000 Cuenta 1.001 Cuenta 1.002 Cuenta 1.003 Cuenta 1.004 …" at bounding box center [512, 107] width 80 height 18
select select "etpay-cuenta-1001"
click at [472, 98] on select "Pruebas ETpay Cuenta 1.000 Cuenta 1.001 Cuenta 1.002 Cuenta 1.003 Cuenta 1.004 …" at bounding box center [512, 107] width 80 height 18
click at [722, 109] on link "Buscar" at bounding box center [740, 107] width 66 height 19
click at [729, 114] on link "Buscar" at bounding box center [740, 107] width 66 height 19
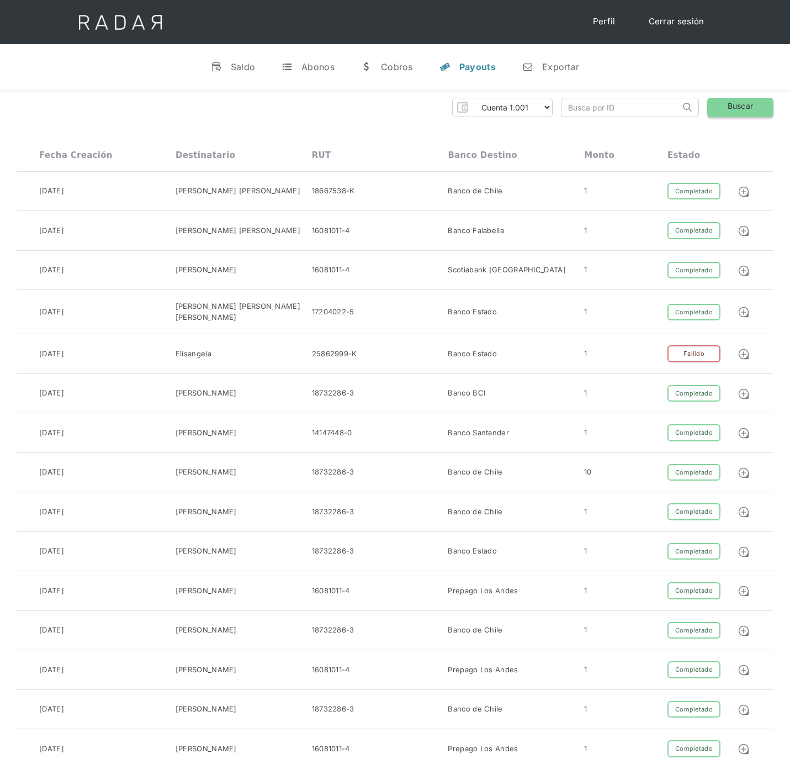
click at [732, 108] on link "Buscar" at bounding box center [740, 107] width 66 height 19
click at [733, 110] on link "Buscar" at bounding box center [740, 107] width 66 height 19
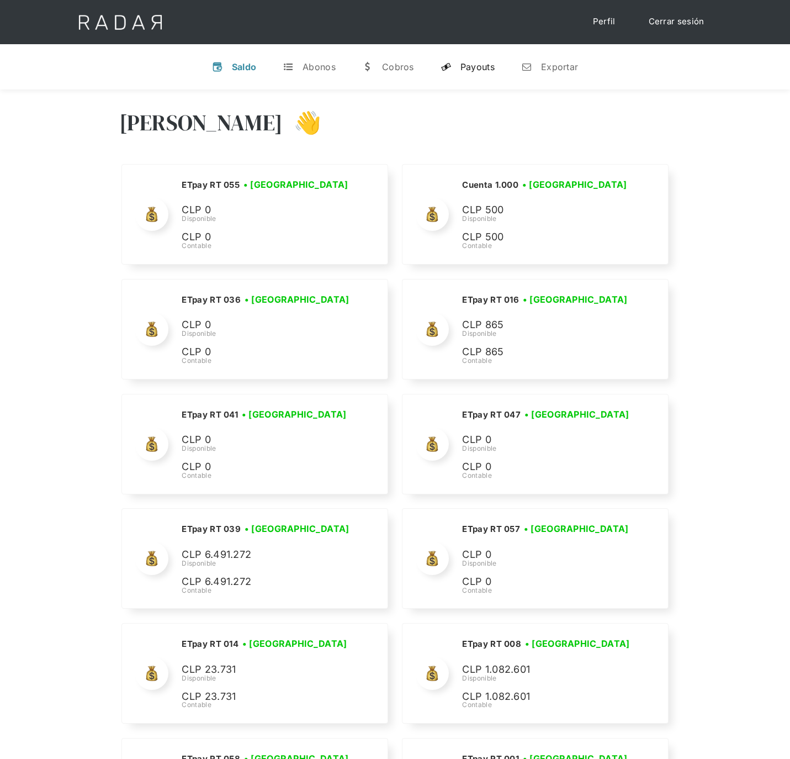
click at [481, 68] on div "Payouts" at bounding box center [477, 66] width 34 height 11
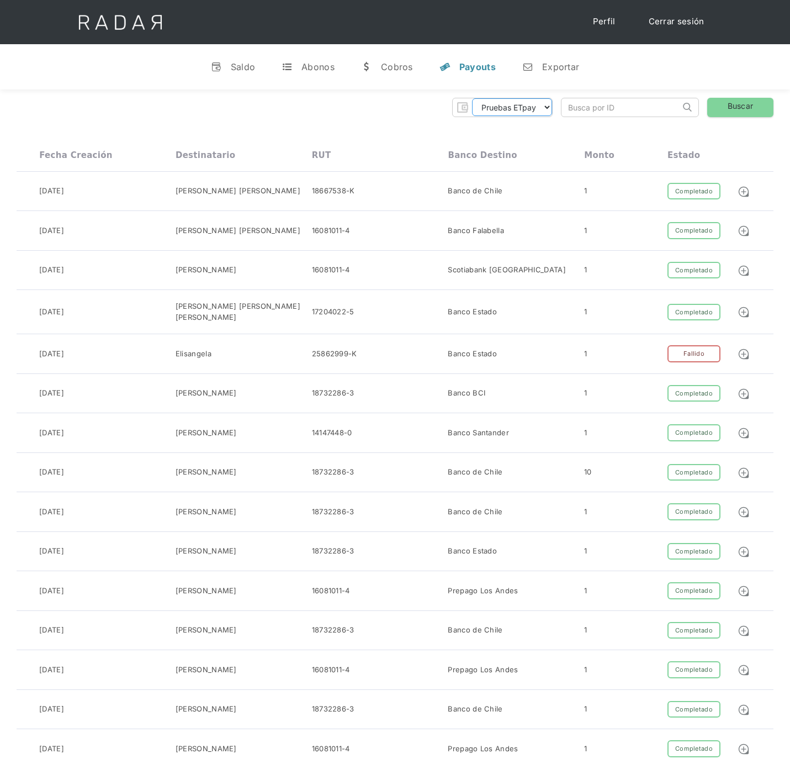
click at [532, 114] on select "Pruebas ETpay Cuenta 1.000 Cuenta 1.001 Cuenta 1.002 Cuenta 1.003 Cuenta 1.004 …" at bounding box center [512, 107] width 80 height 18
select select "etpay-cuenta-1001"
click at [472, 98] on select "Pruebas ETpay Cuenta 1.000 Cuenta 1.001 Cuenta 1.002 Cuenta 1.003 Cuenta 1.004 …" at bounding box center [512, 107] width 80 height 18
click at [747, 99] on link "Buscar" at bounding box center [740, 107] width 66 height 19
click at [741, 104] on link "Buscar" at bounding box center [740, 107] width 66 height 19
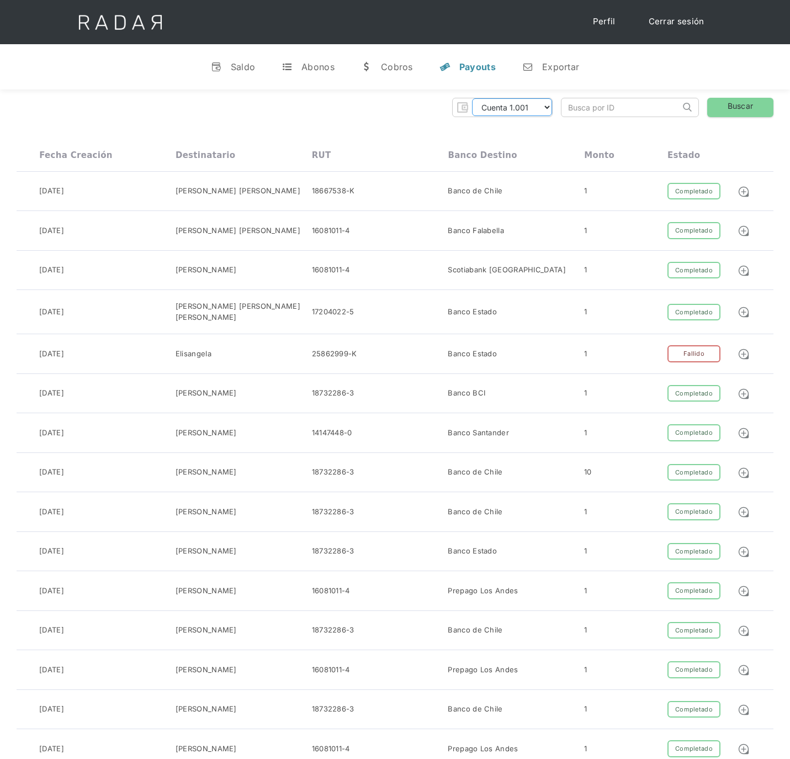
click at [523, 113] on select "Pruebas ETpay Cuenta 1.000 Cuenta 1.001 Cuenta 1.002 Cuenta 1.003 Cuenta 1.004 …" at bounding box center [512, 107] width 80 height 18
click at [472, 98] on select "Pruebas ETpay Cuenta 1.000 Cuenta 1.001 Cuenta 1.002 Cuenta 1.003 Cuenta 1.004 …" at bounding box center [512, 107] width 80 height 18
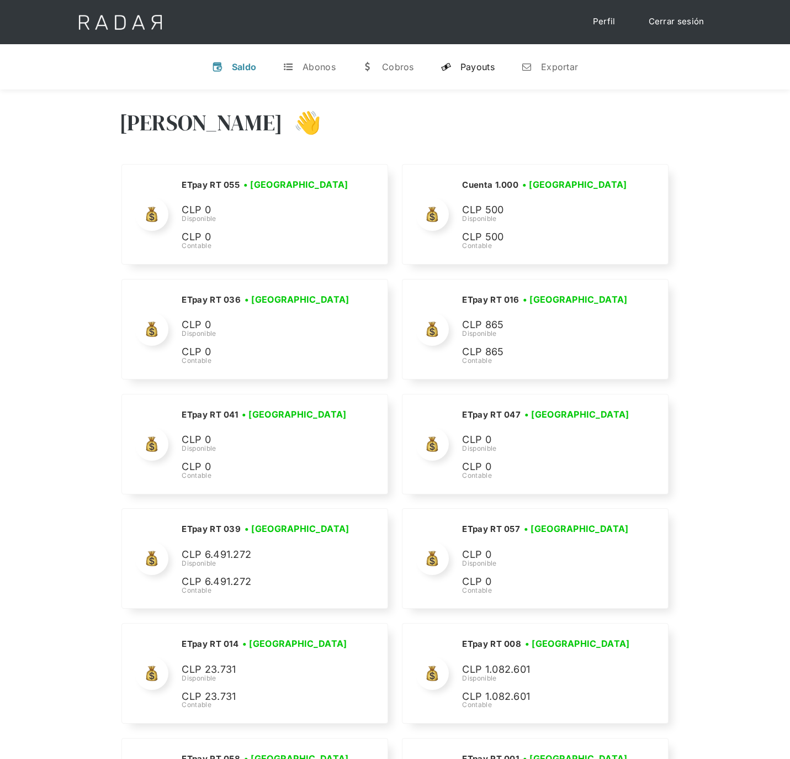
click at [485, 72] on link "y Payouts" at bounding box center [468, 66] width 72 height 29
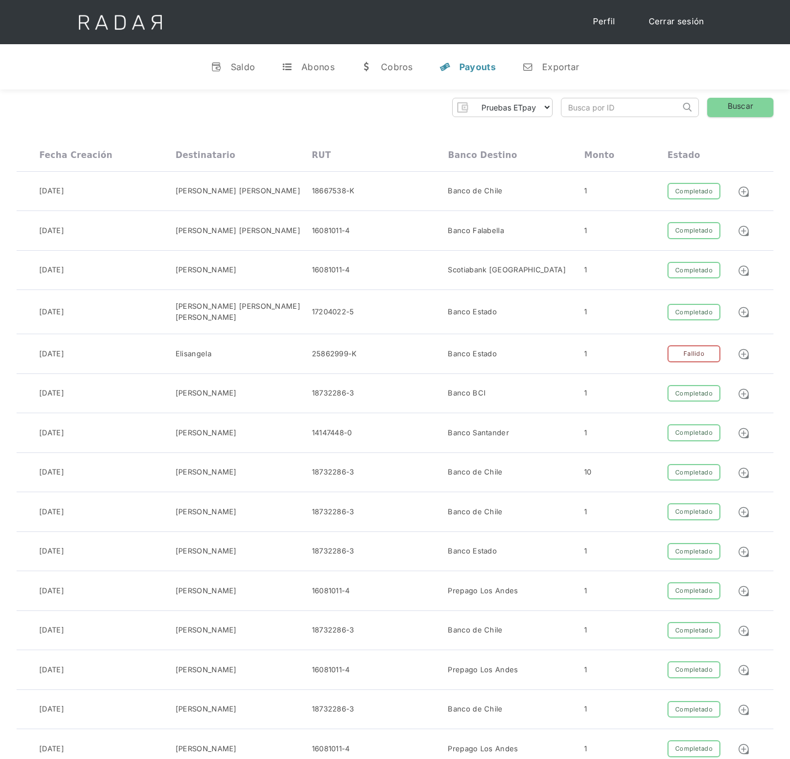
drag, startPoint x: 537, startPoint y: 103, endPoint x: 534, endPoint y: 118, distance: 15.2
click at [537, 103] on select "Pruebas ETpay Cuenta 1.000 Cuenta 1.001 Cuenta 1.002 Cuenta 1.003 Cuenta 1.004 …" at bounding box center [512, 107] width 80 height 18
select select "etpay-cuenta-1001"
click at [472, 98] on select "Pruebas ETpay Cuenta 1.000 Cuenta 1.001 Cuenta 1.002 Cuenta 1.003 Cuenta 1.004 …" at bounding box center [512, 107] width 80 height 18
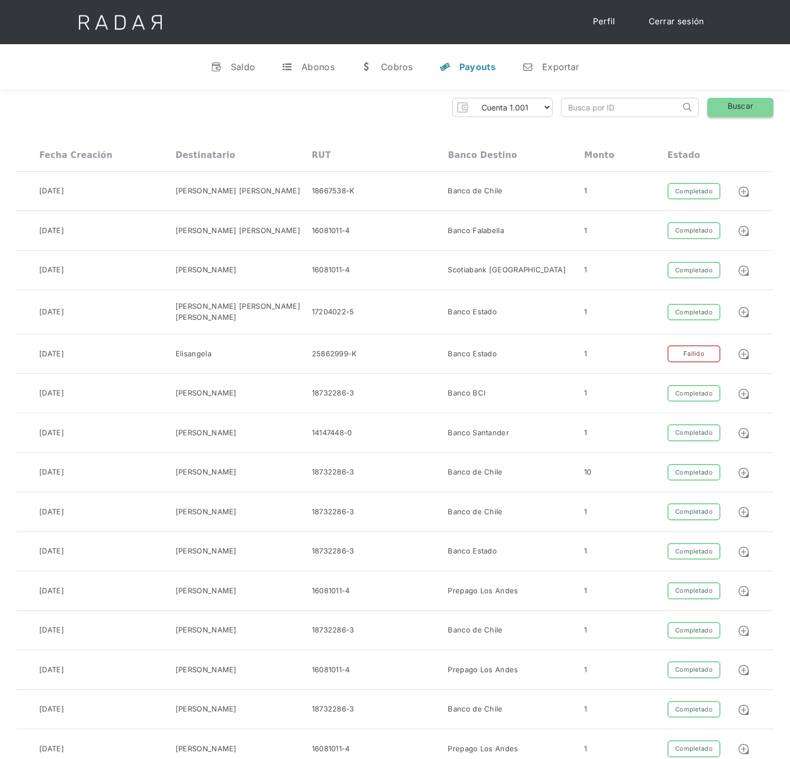
click at [722, 112] on link "Buscar" at bounding box center [740, 107] width 66 height 19
click at [548, 106] on select "Pruebas ETpay Cuenta 1.000 Cuenta 1.001 Cuenta 1.002 Cuenta 1.003 Cuenta 1.004 …" at bounding box center [512, 107] width 80 height 18
click at [472, 98] on select "Pruebas ETpay Cuenta 1.000 Cuenta 1.001 Cuenta 1.002 Cuenta 1.003 Cuenta 1.004 …" at bounding box center [512, 107] width 80 height 18
click at [746, 112] on link "Buscar" at bounding box center [740, 107] width 66 height 19
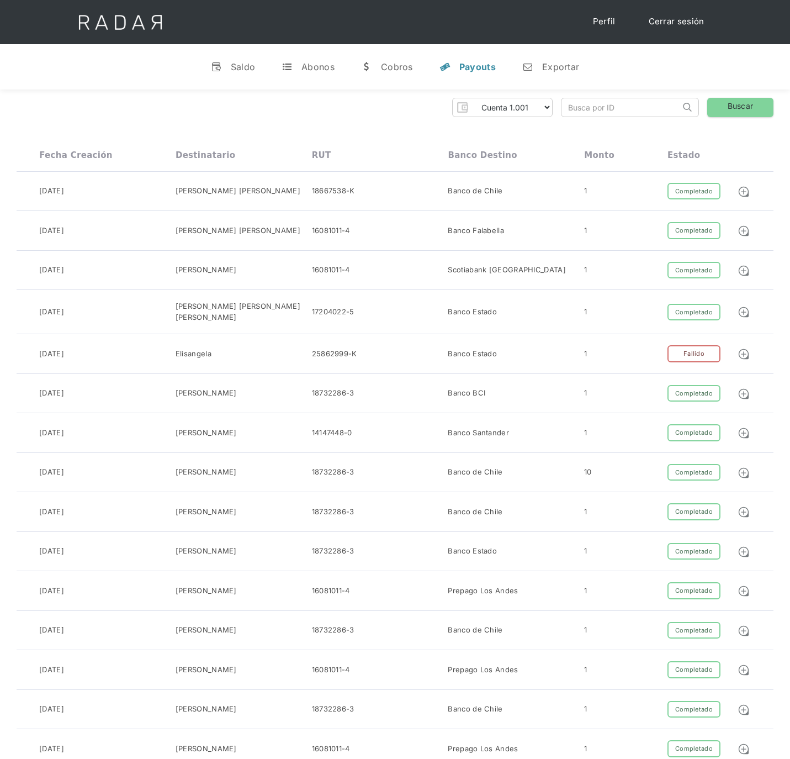
click at [681, 17] on link "Cerrar sesión" at bounding box center [677, 22] width 78 height 22
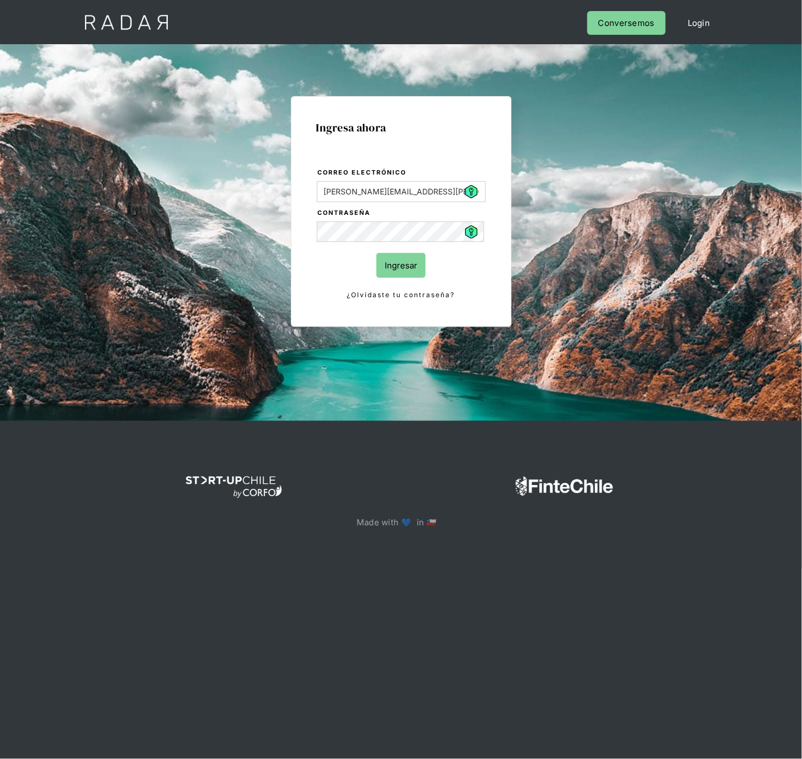
click at [401, 257] on input "Ingresar" at bounding box center [400, 265] width 49 height 25
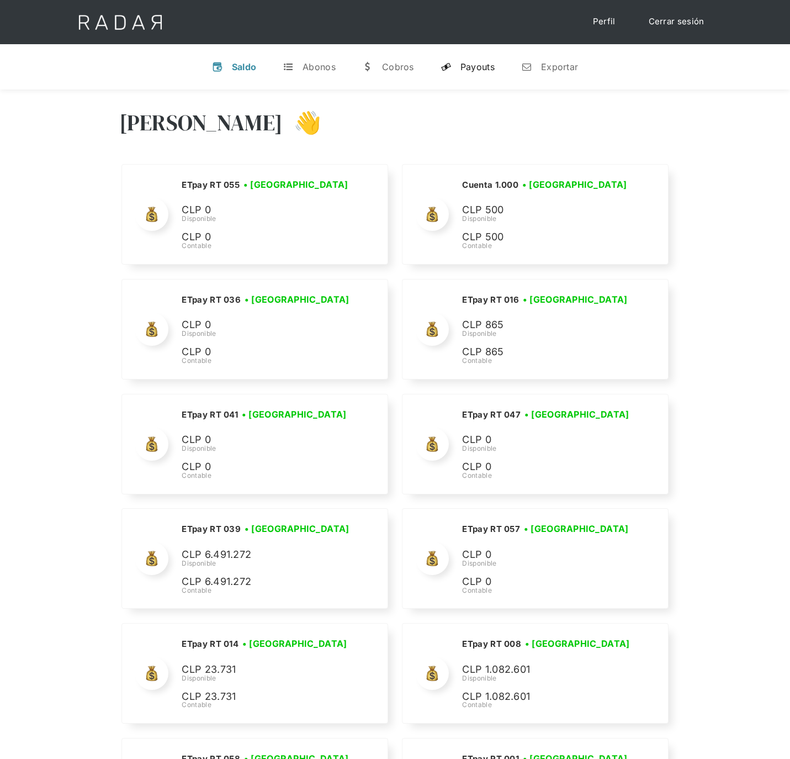
click at [477, 62] on div "Payouts" at bounding box center [477, 66] width 34 height 11
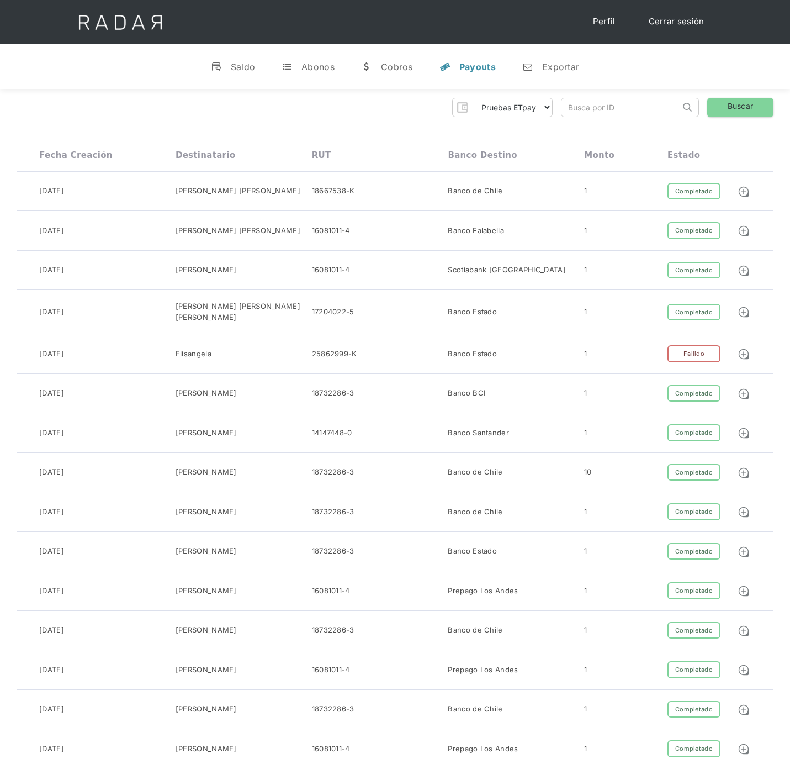
click at [559, 103] on div "Pruebas ETpay Cuenta 1.000 Cuenta 1.001 Cuenta 1.002 Cuenta 1.003 Cuenta 1.004 …" at bounding box center [395, 107] width 757 height 19
click at [544, 106] on select "Pruebas ETpay Cuenta 1.000 Cuenta 1.001 Cuenta 1.002 Cuenta 1.003 Cuenta 1.004 …" at bounding box center [512, 107] width 80 height 18
select select "etpay-cuenta-1001"
click at [472, 98] on select "Pruebas ETpay Cuenta 1.000 Cuenta 1.001 Cuenta 1.002 Cuenta 1.003 Cuenta 1.004 …" at bounding box center [512, 107] width 80 height 18
click at [735, 105] on link "Buscar" at bounding box center [740, 107] width 66 height 19
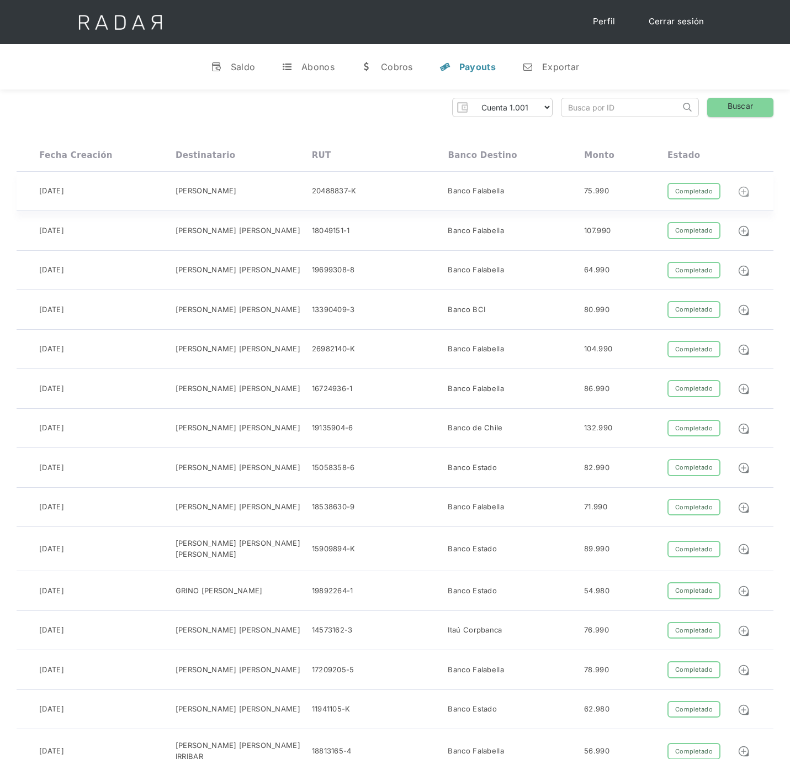
click at [745, 195] on img at bounding box center [744, 191] width 12 height 12
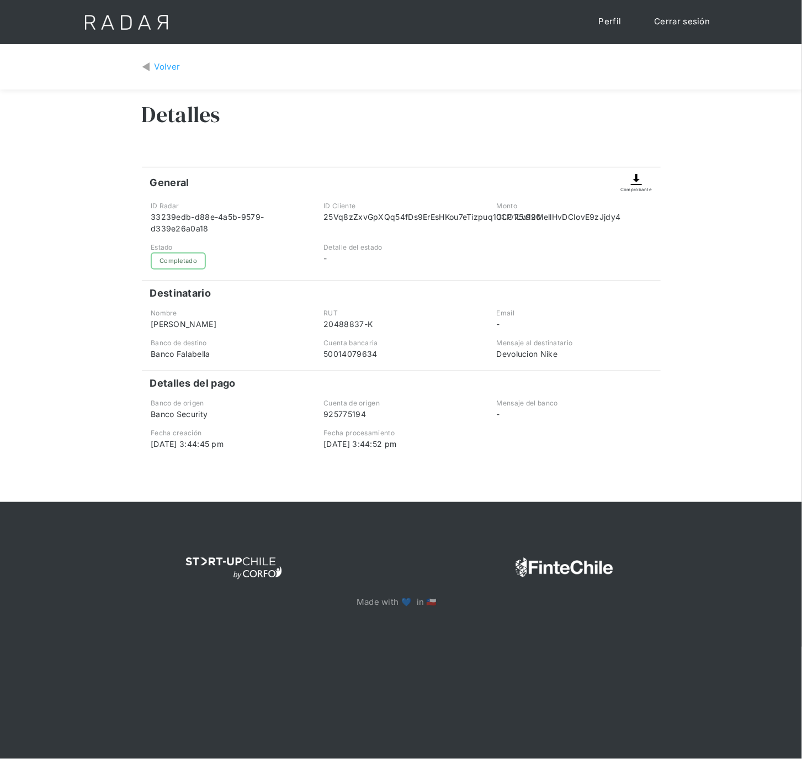
click at [643, 178] on img at bounding box center [636, 179] width 13 height 13
click at [631, 184] on img at bounding box center [636, 179] width 13 height 13
click at [637, 187] on div "Comprobante" at bounding box center [636, 189] width 31 height 7
